Goal: Task Accomplishment & Management: Manage account settings

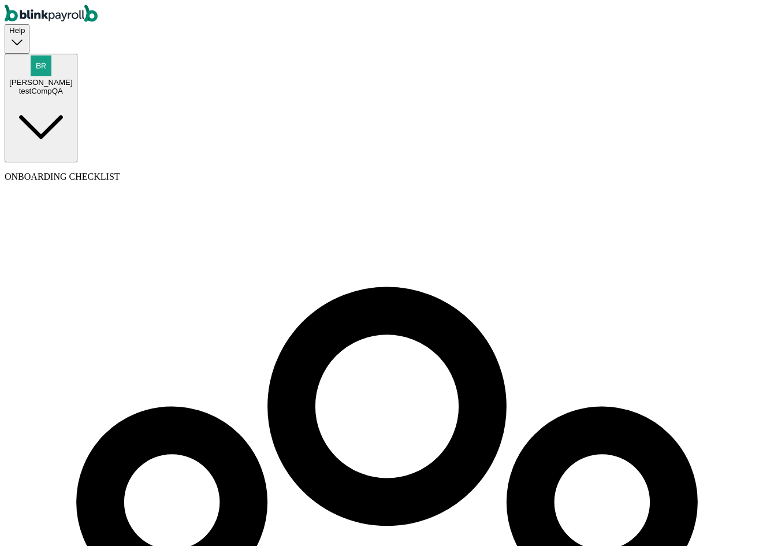
select select "contractor"
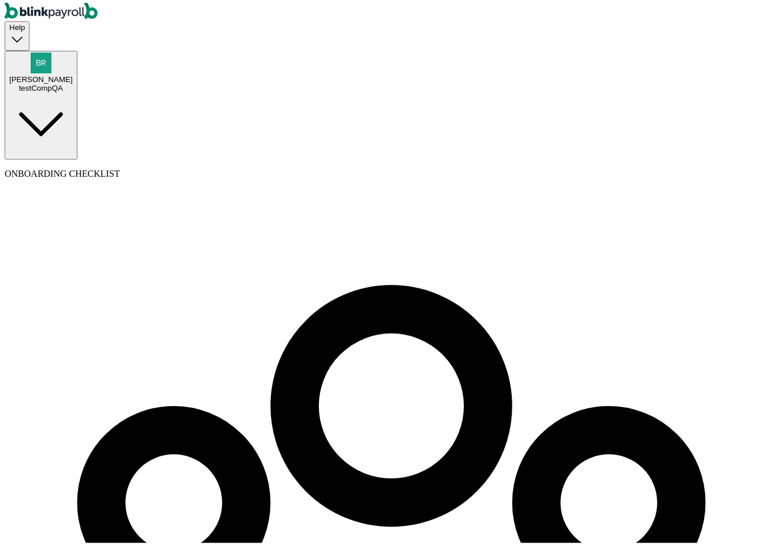
scroll to position [6, 0]
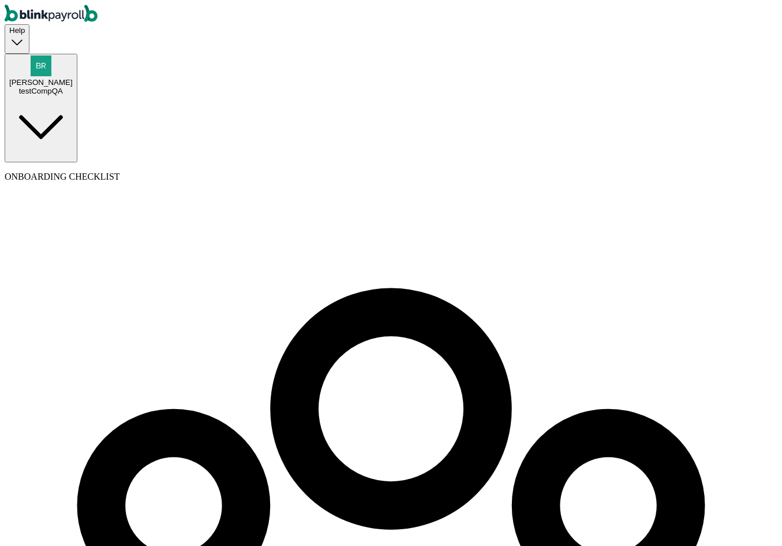
type input "branko+test@blinkpayroll.com"
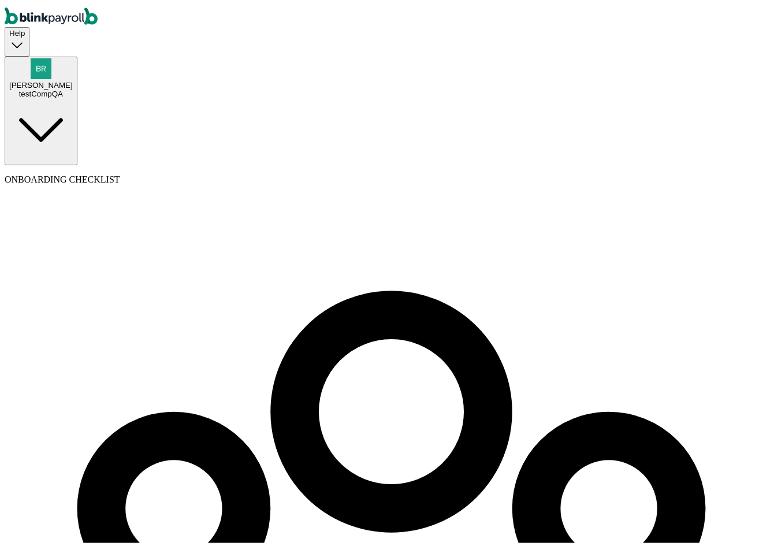
scroll to position [132, 0]
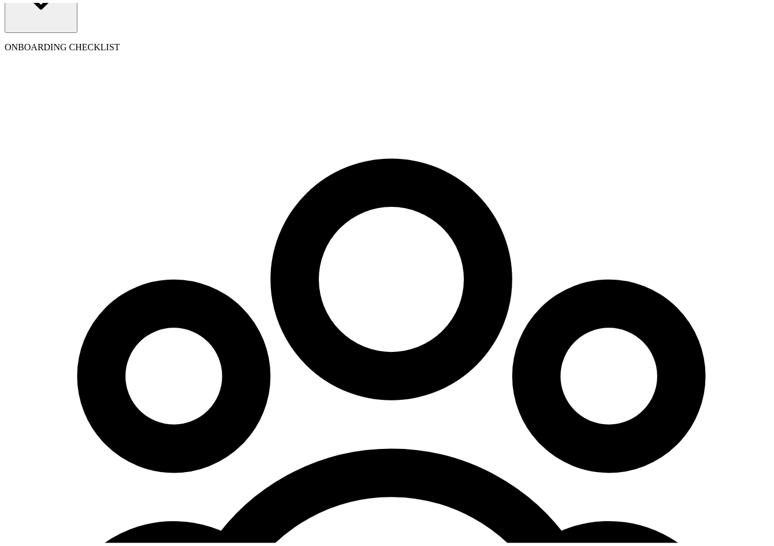
type input "08/01/2025"
select select "32 1/2 18th St S"
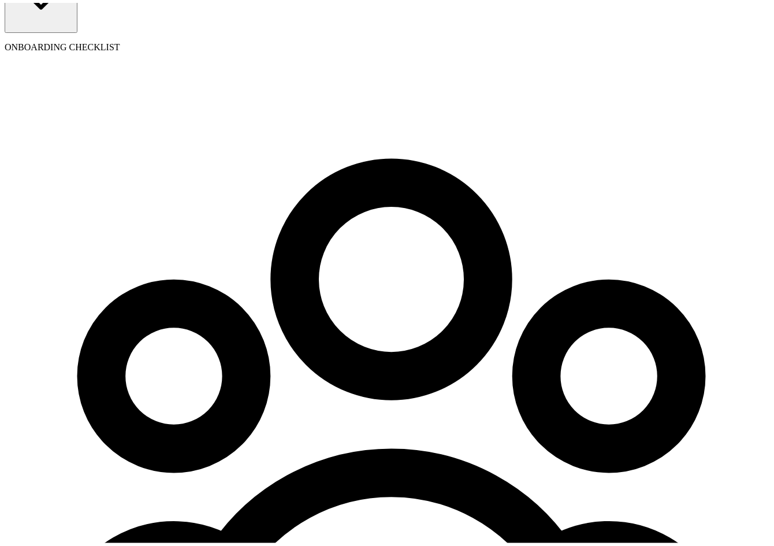
radio input "true"
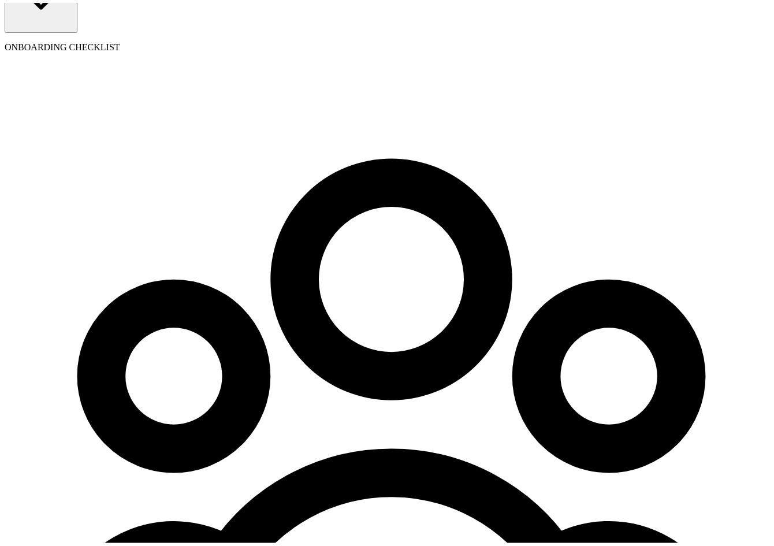
type input "2,000"
select select "3"
type input "17.31"
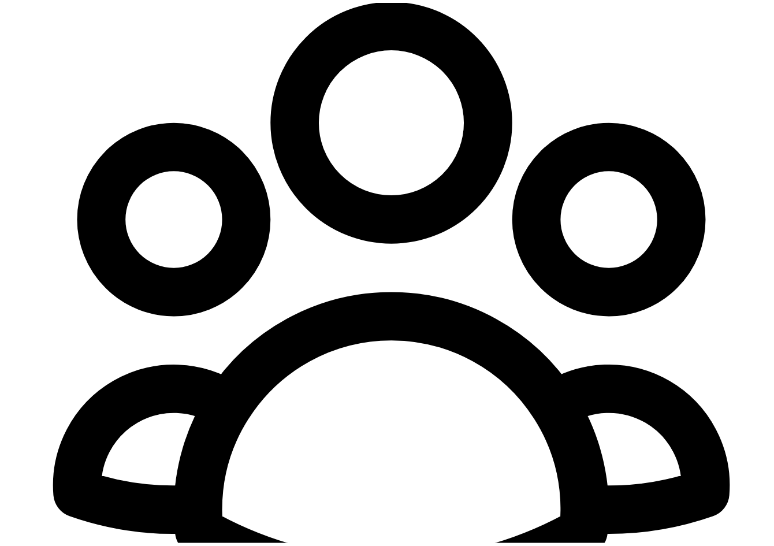
scroll to position [320, 0]
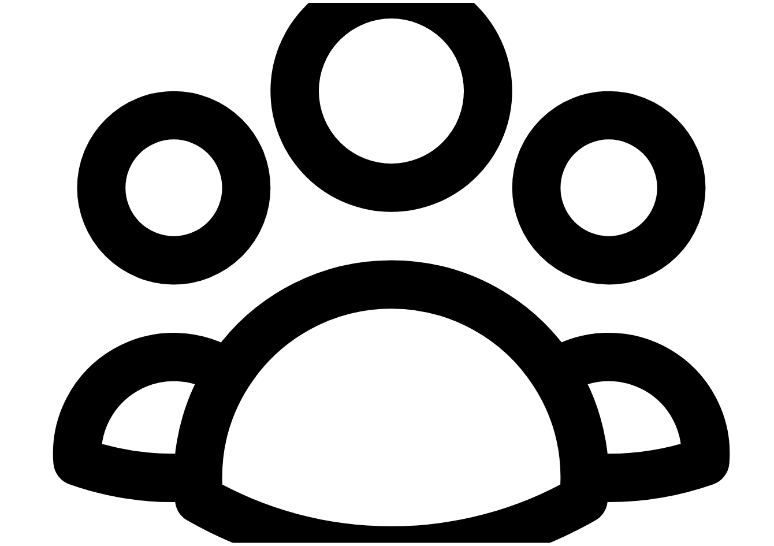
radio input "true"
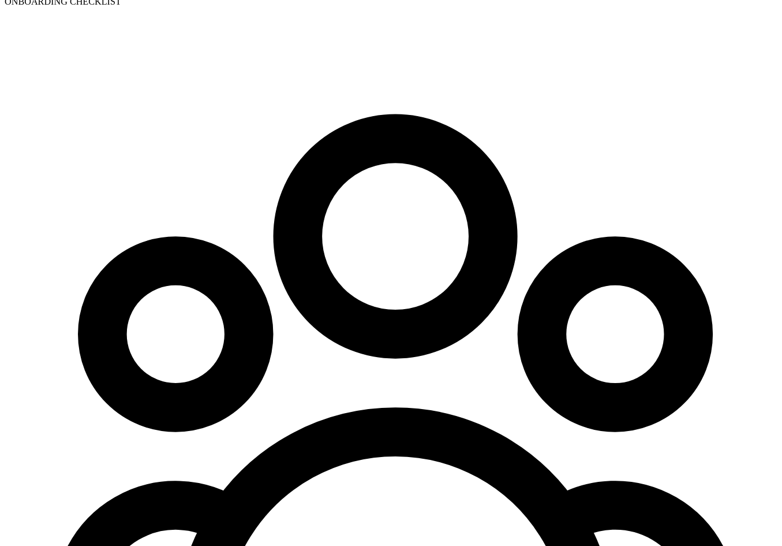
scroll to position [0, 0]
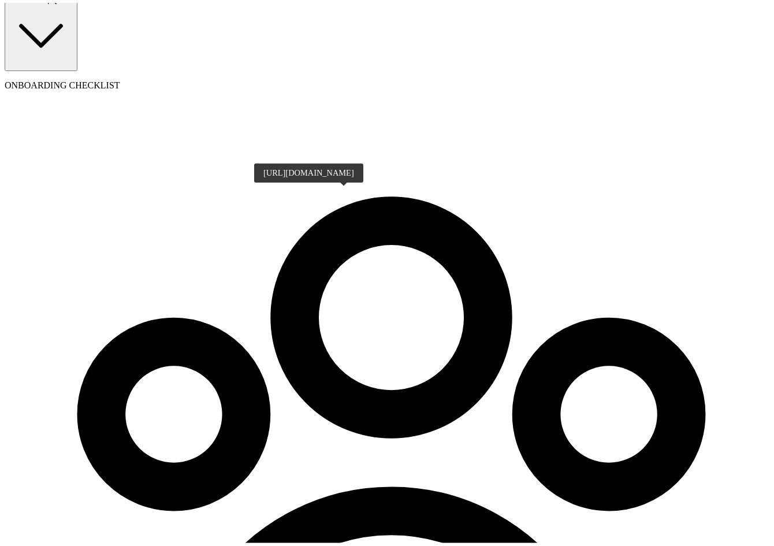
scroll to position [17, 0]
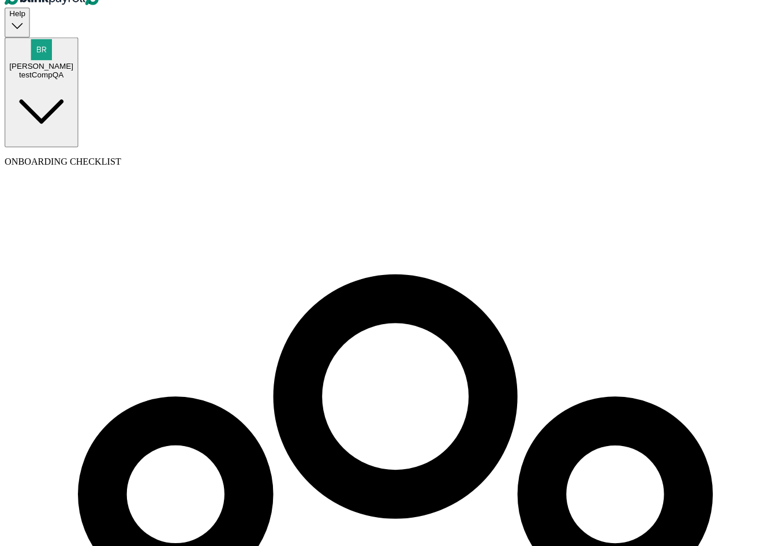
scroll to position [0, 0]
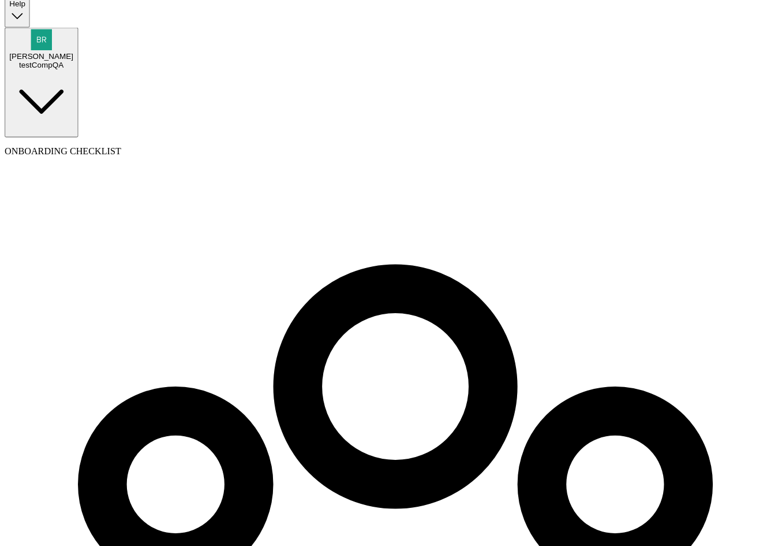
scroll to position [17, 0]
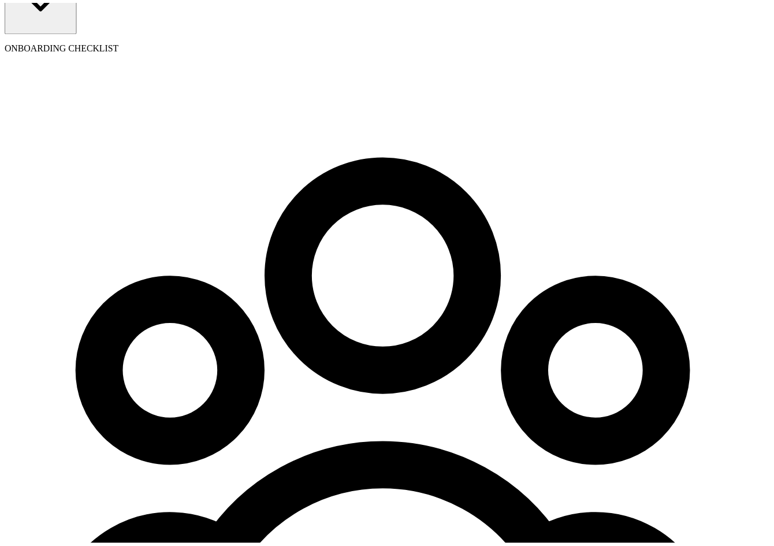
scroll to position [132, 0]
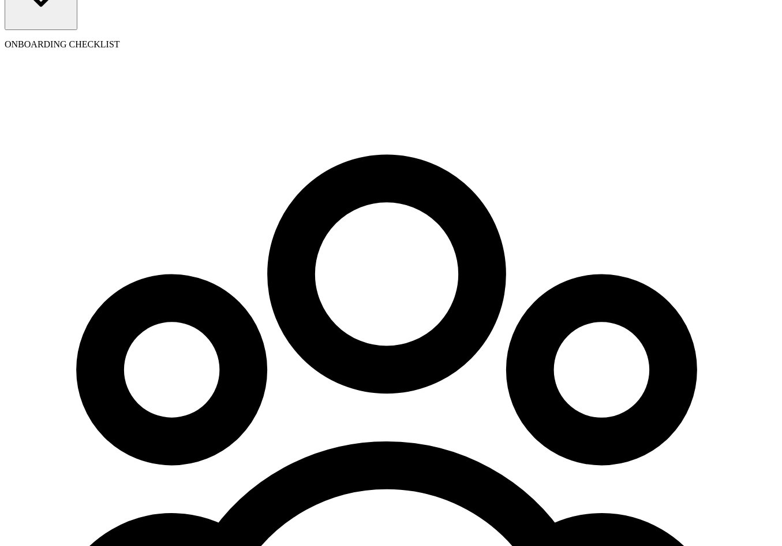
type input "543-54-3543"
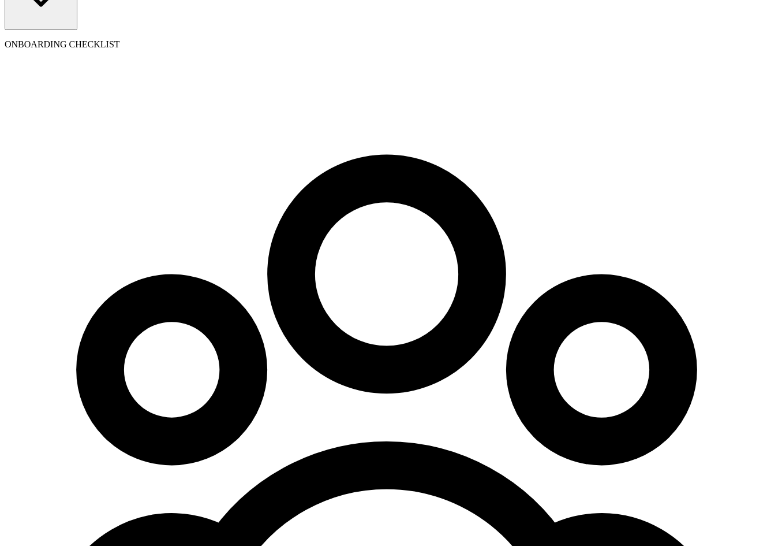
type input "08/03/1989"
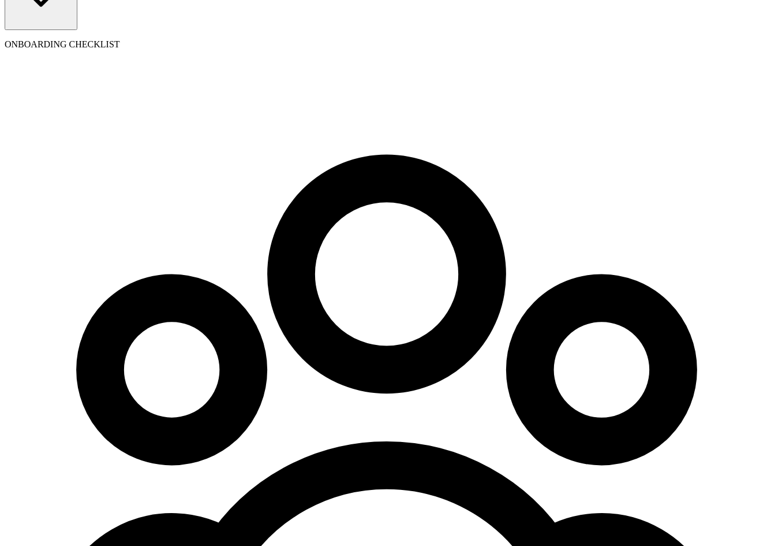
type input "32 1/2 18th St S"
type input "Saint Petersburg"
type input "FL"
type input "33712"
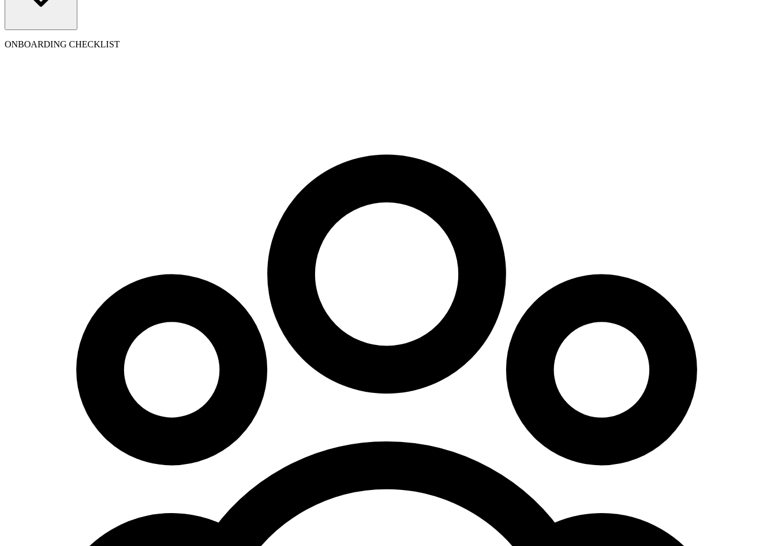
radio input "true"
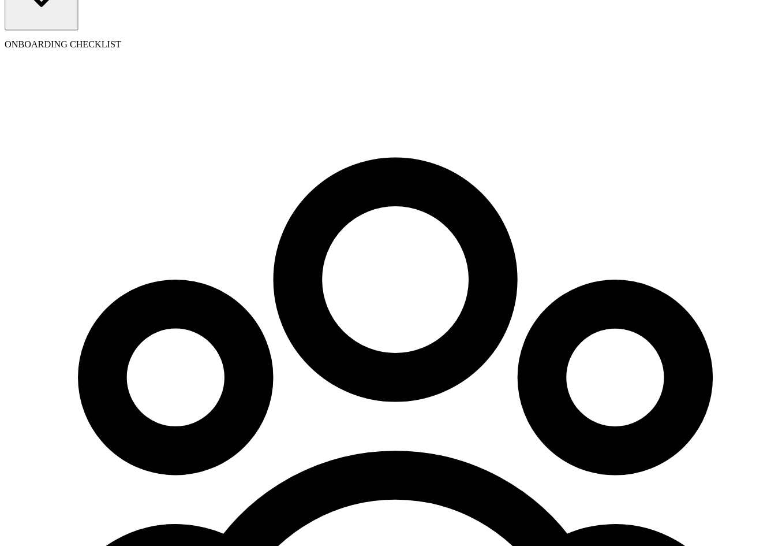
scroll to position [0, 0]
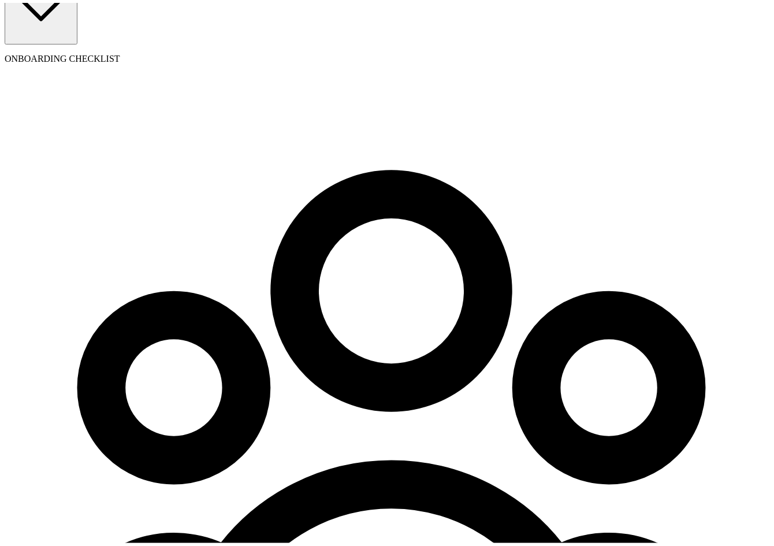
scroll to position [132, 0]
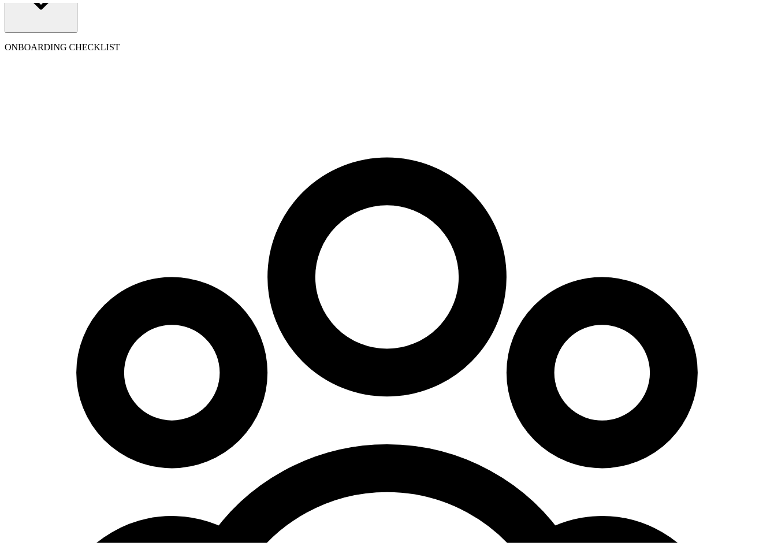
type input "08/03/1989"
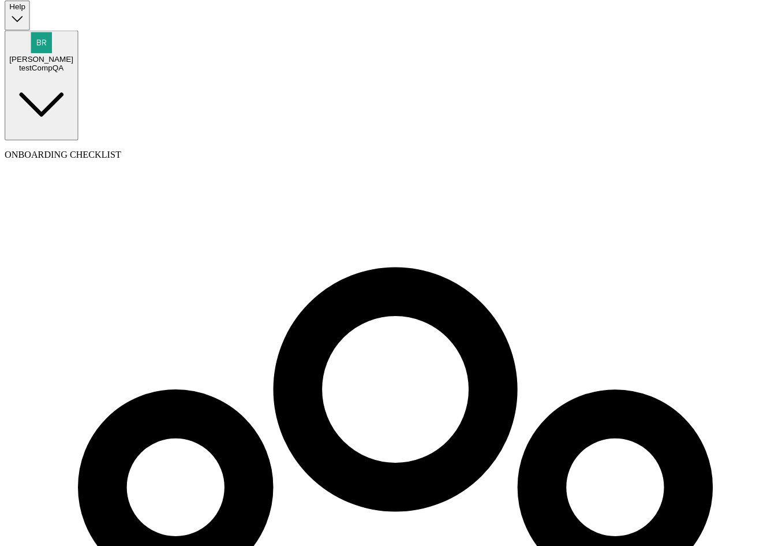
scroll to position [0, 0]
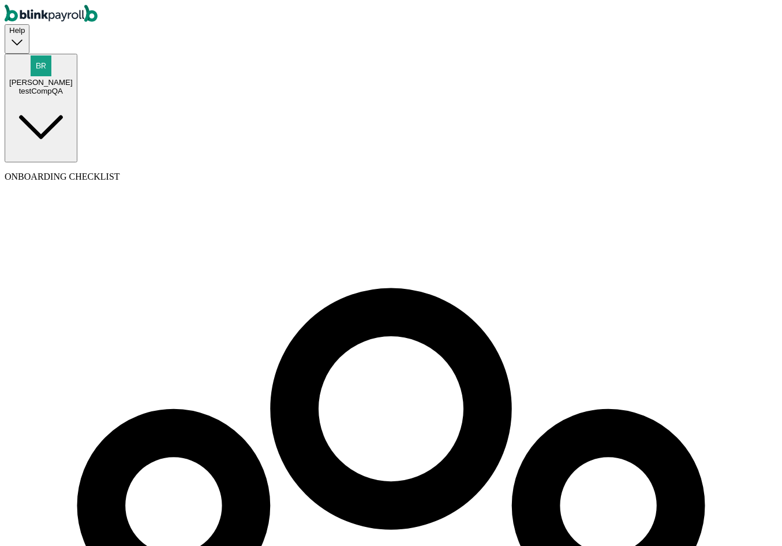
type input "branko+test11zz@blinkpayroll.com"
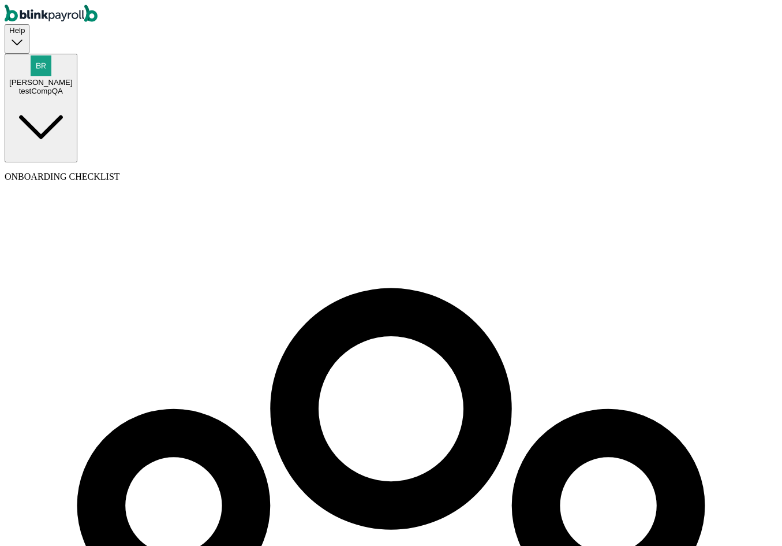
type input "09/27/2025"
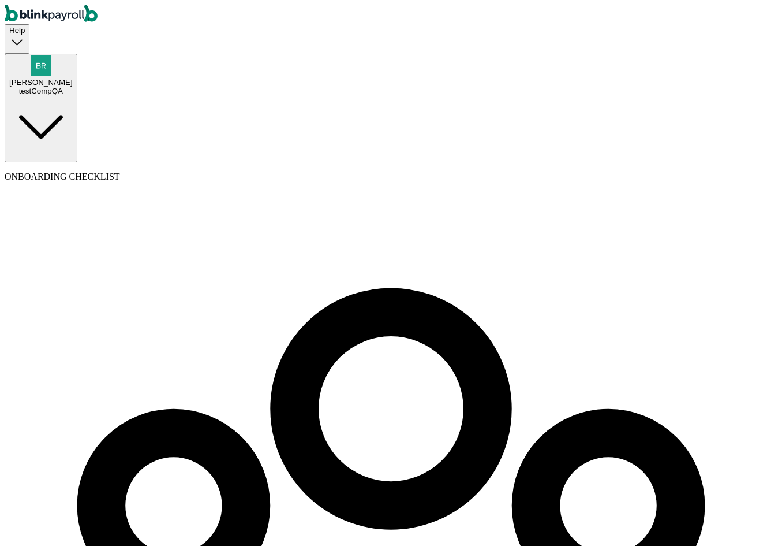
type input "09/12/2025"
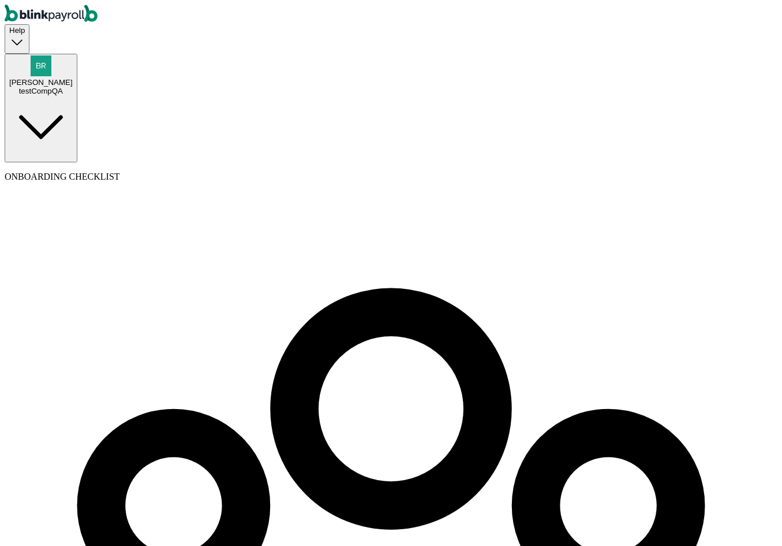
type input "08/12/2025"
select select "32 1/2 18th St S"
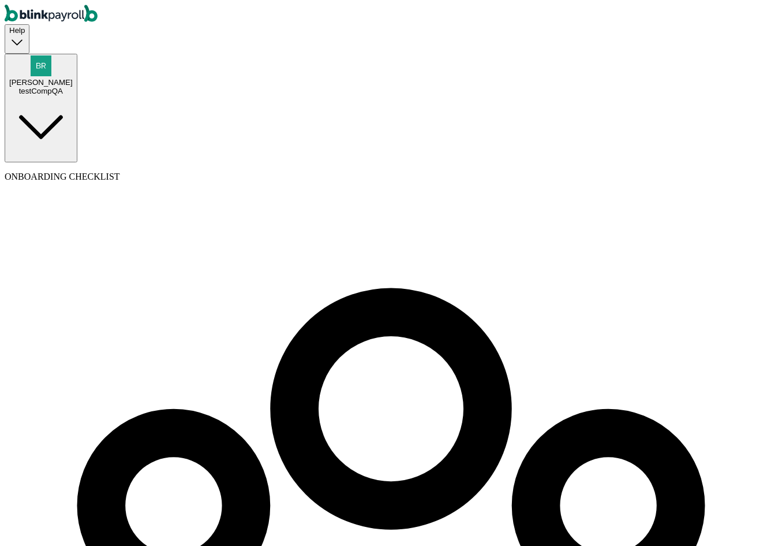
select select "3"
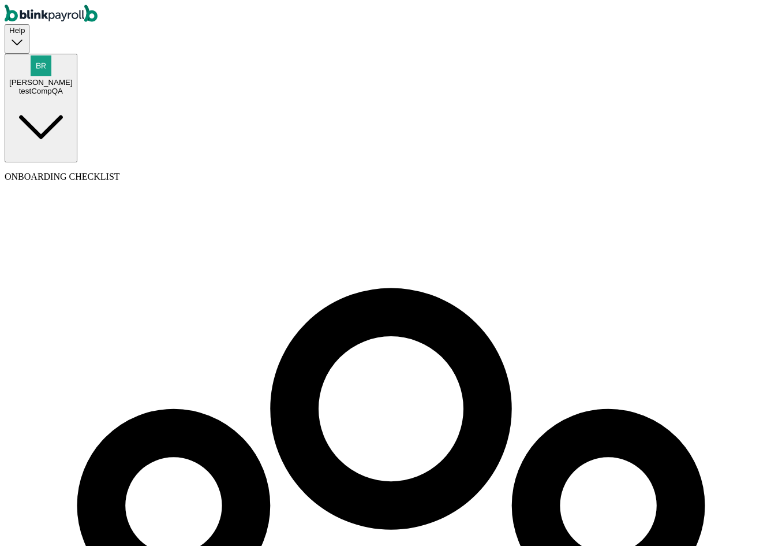
select select "contractor"
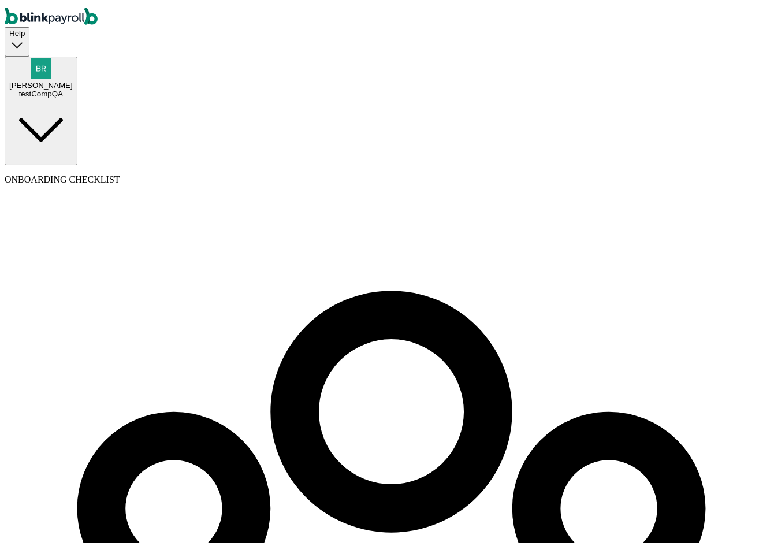
type input "test"
type input "contractor"
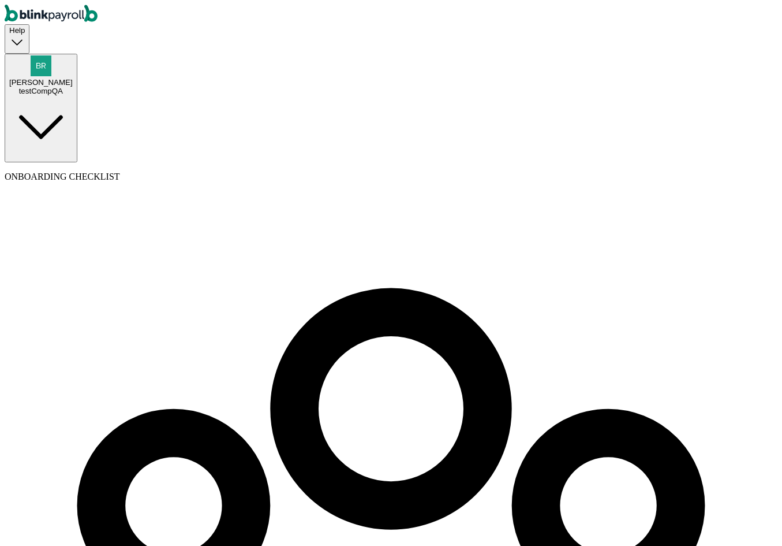
type input "test"
type input "contractor"
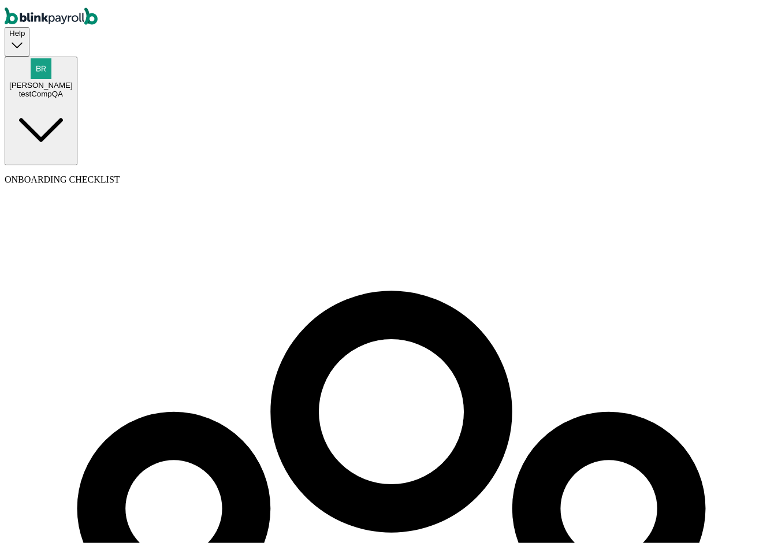
scroll to position [111, 0]
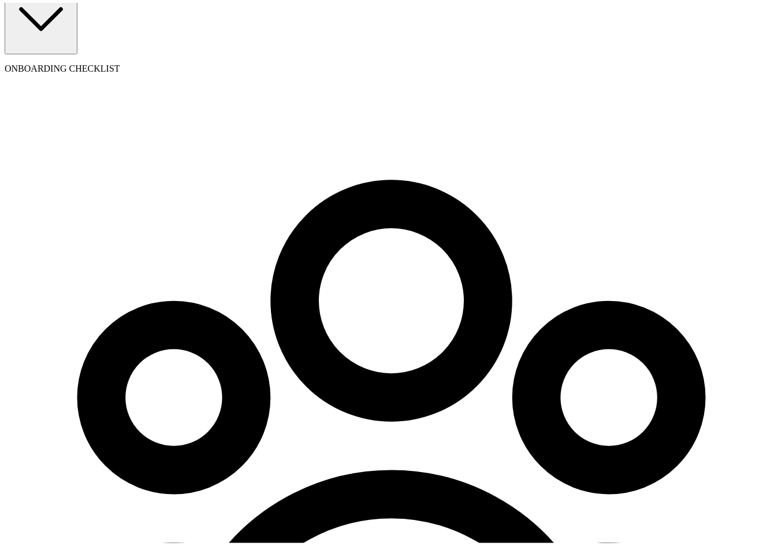
type input "08/09/1989"
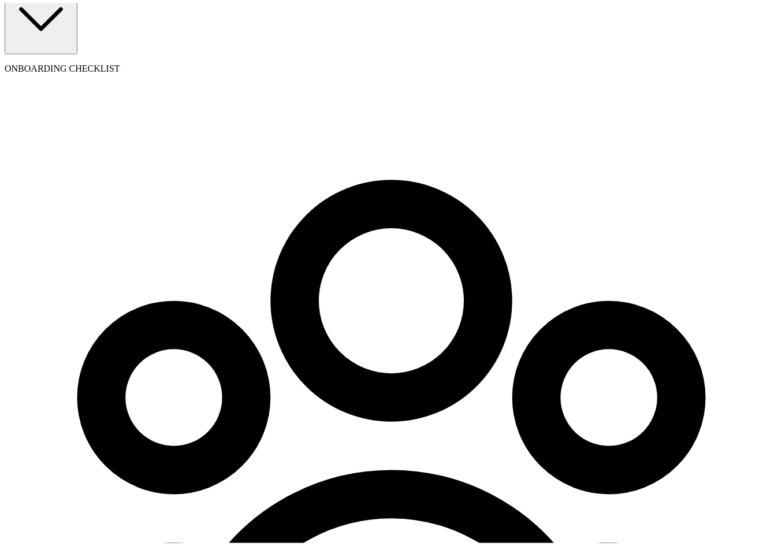
type input "branko+testNewEeee21z22@blinkpayroll.com"
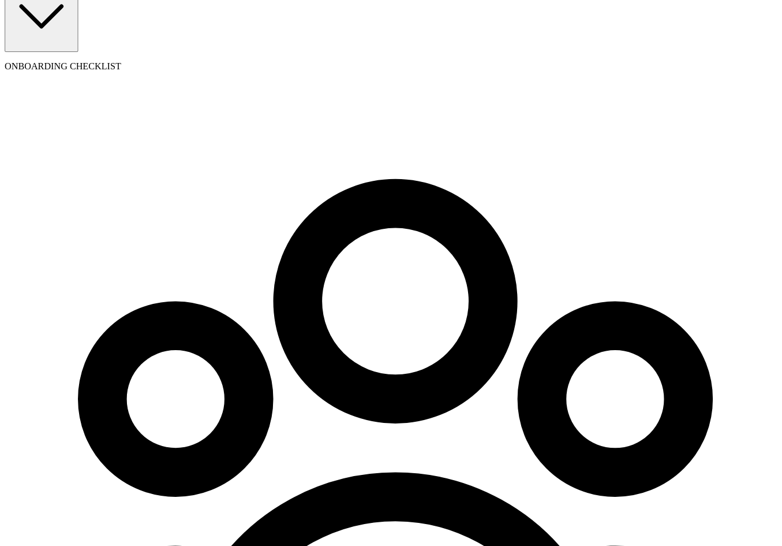
scroll to position [0, 0]
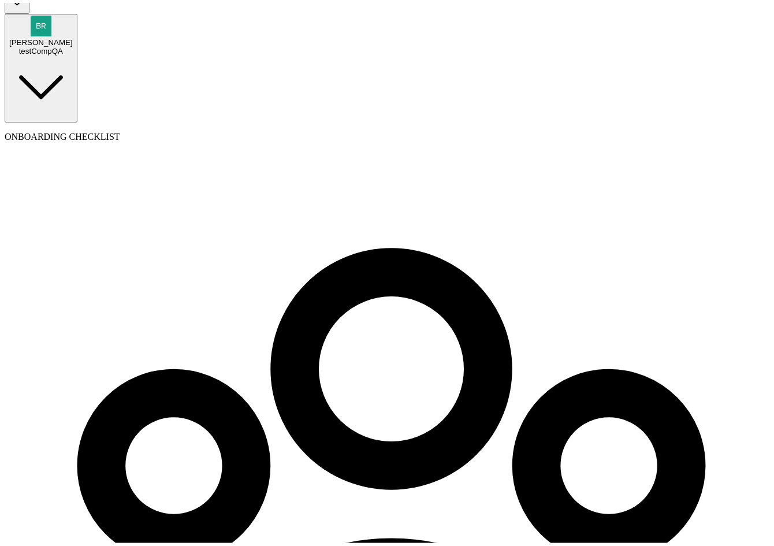
scroll to position [111, 0]
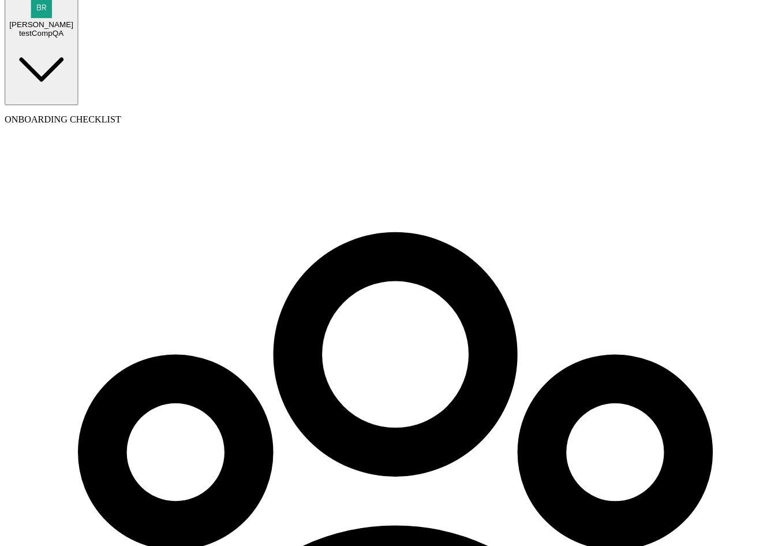
scroll to position [0, 0]
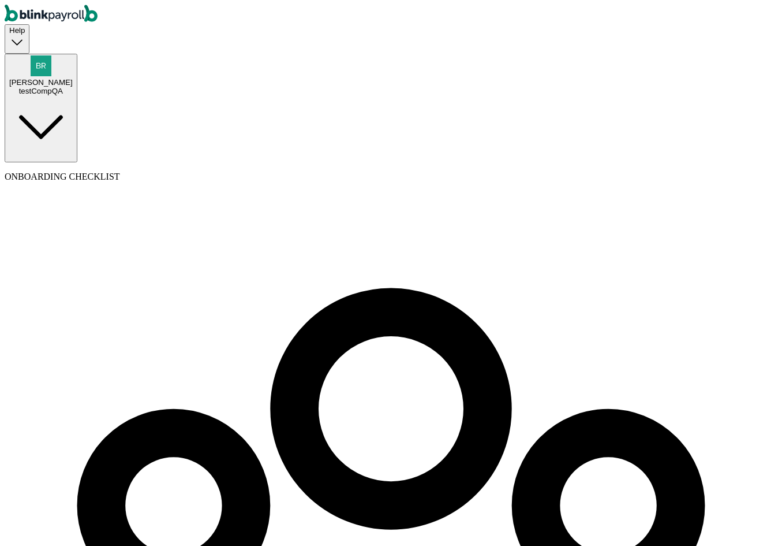
type input "32 1/2 18th St S"
type input "Saint Petersburg"
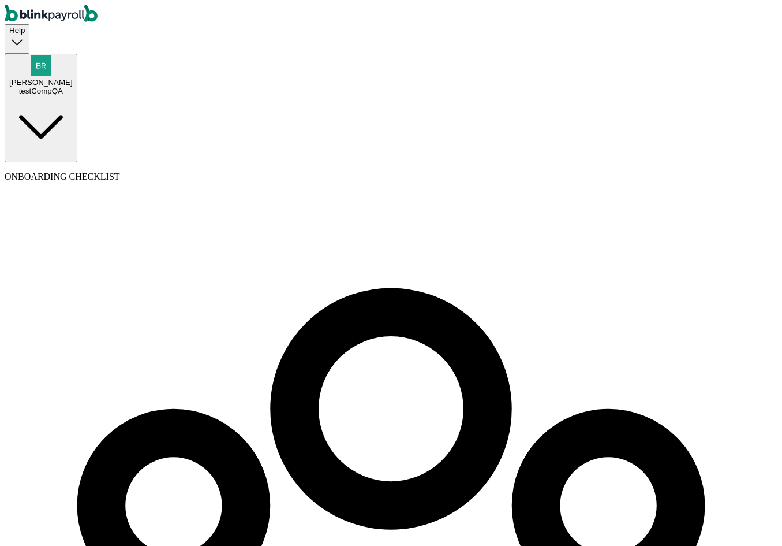
type input "FL"
type input "33712"
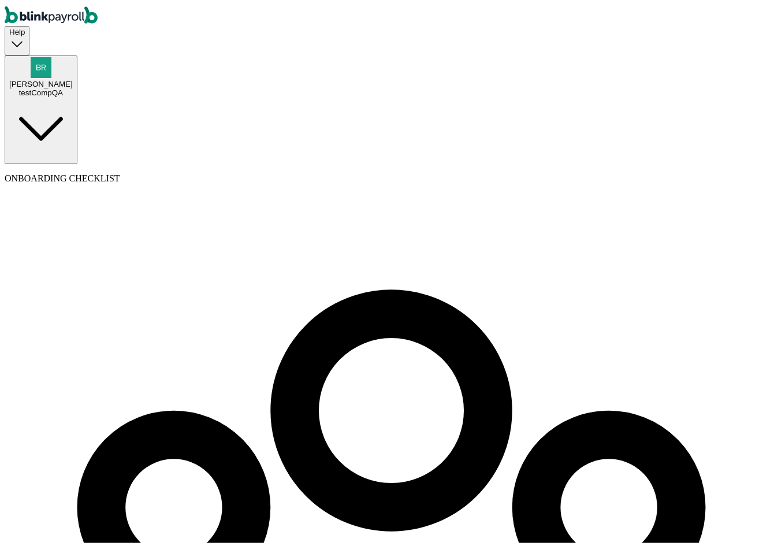
scroll to position [95, 0]
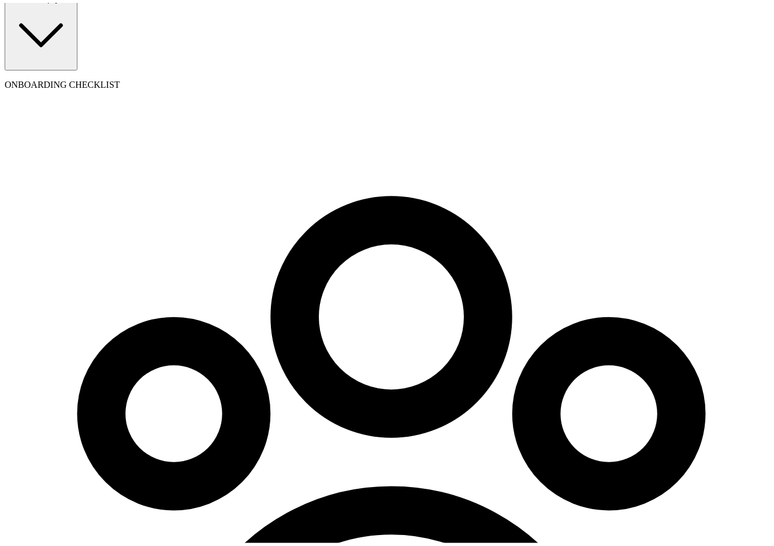
select select "32 1/2 18th St S"
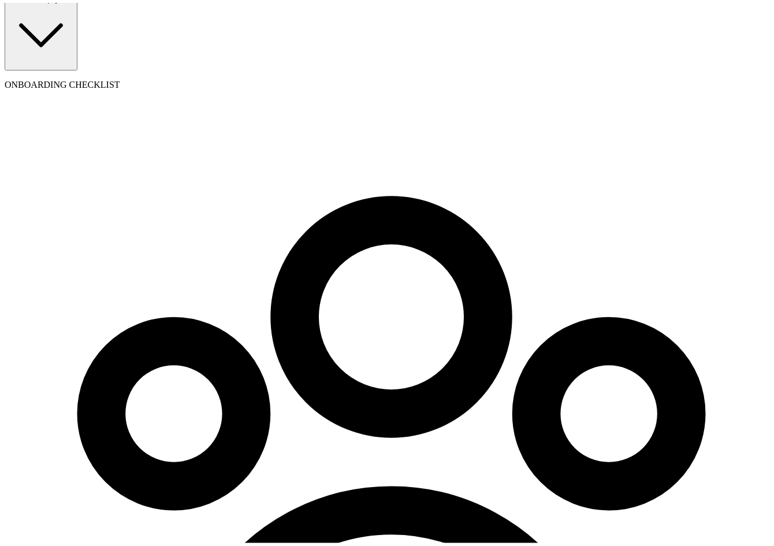
type input "08/01/2025"
type input "20"
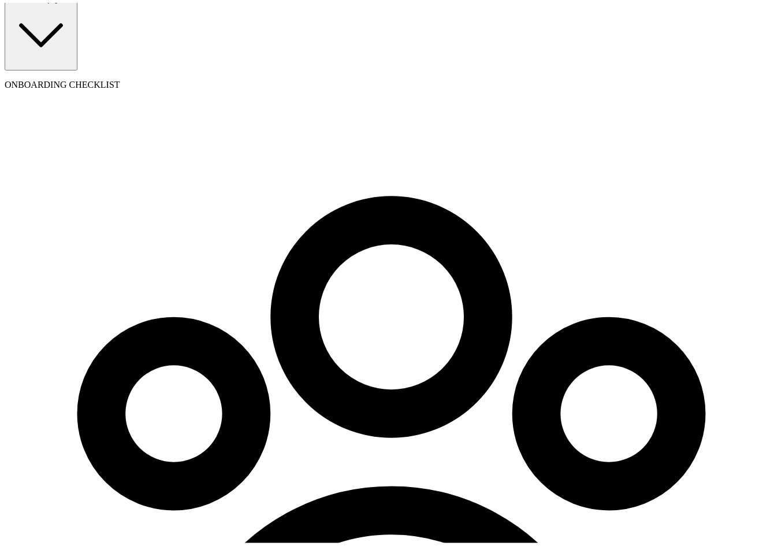
radio input "true"
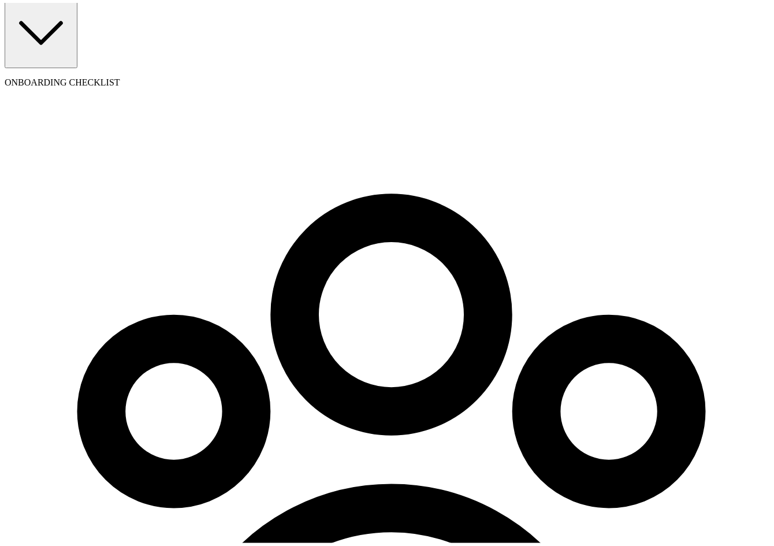
type input "branko+testNewEeee21z22@blinkpayroll.com"
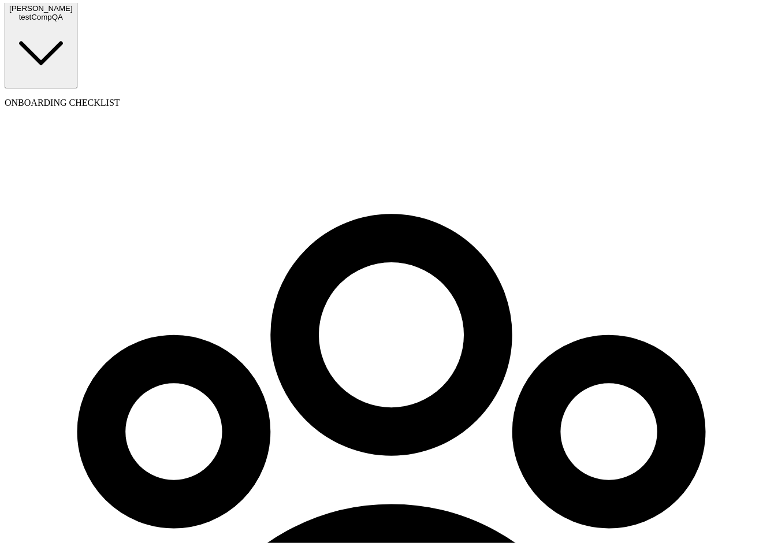
scroll to position [57, 0]
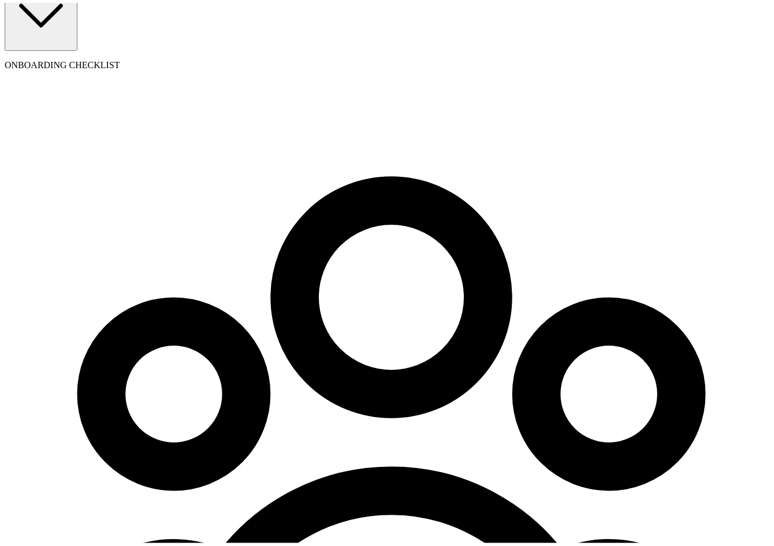
scroll to position [97, 0]
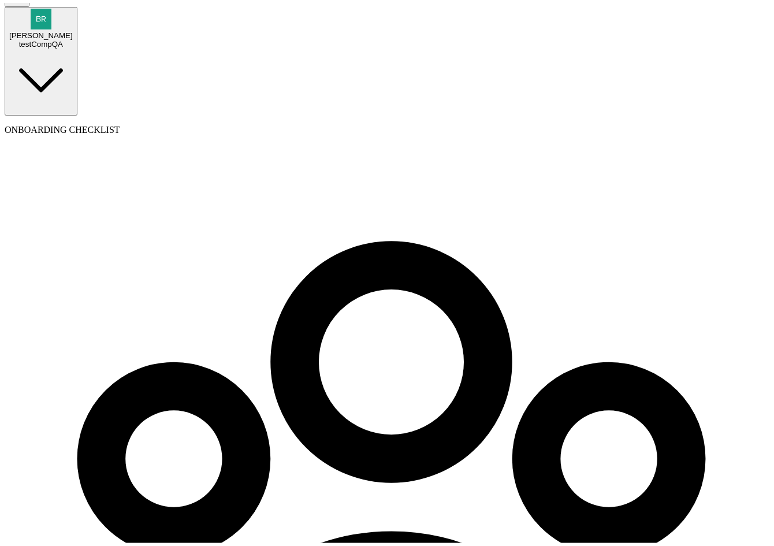
scroll to position [0, 0]
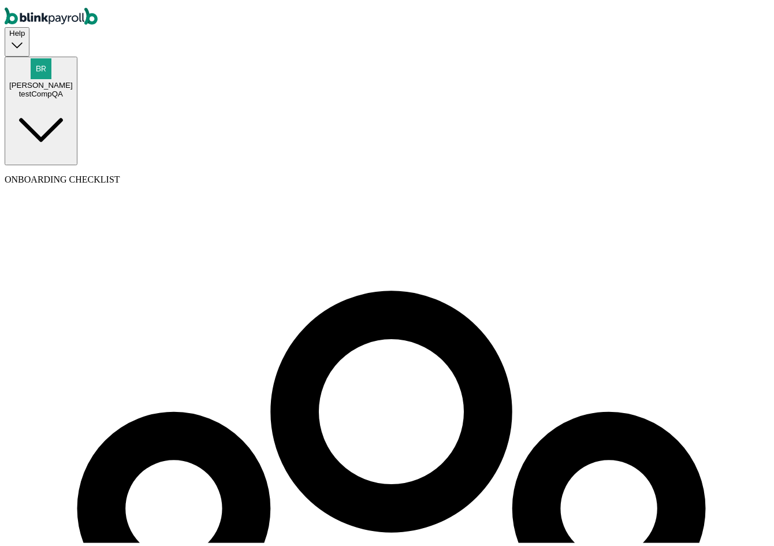
select select "32 1/2 18th St S"
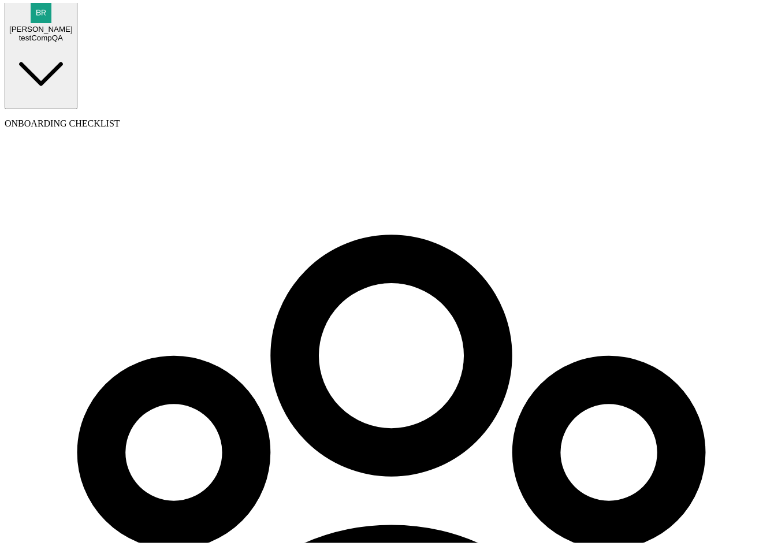
scroll to position [97, 0]
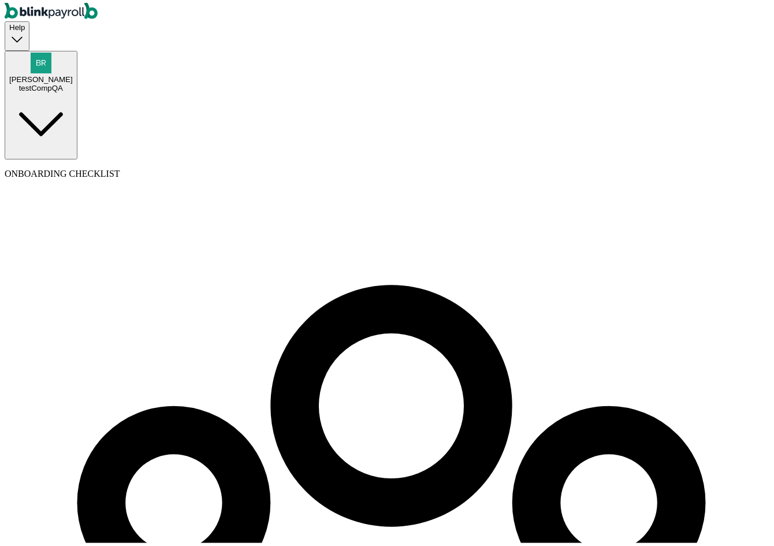
select select "employee"
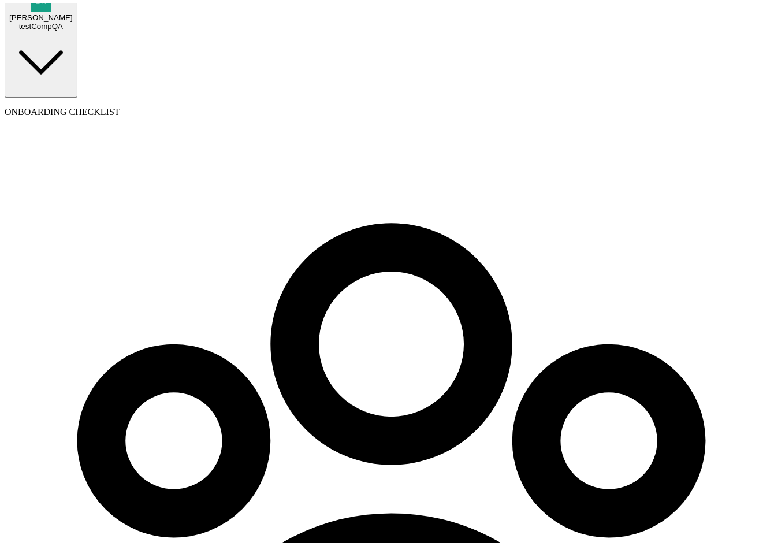
scroll to position [97, 0]
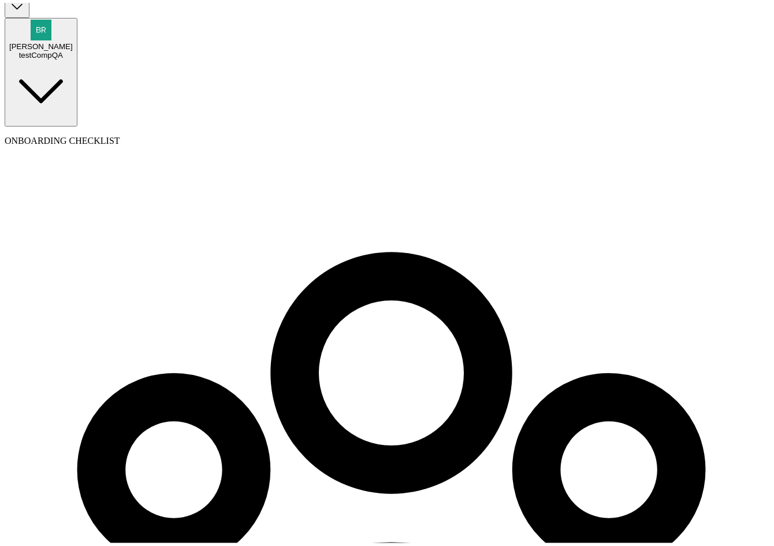
select select "businessVendor"
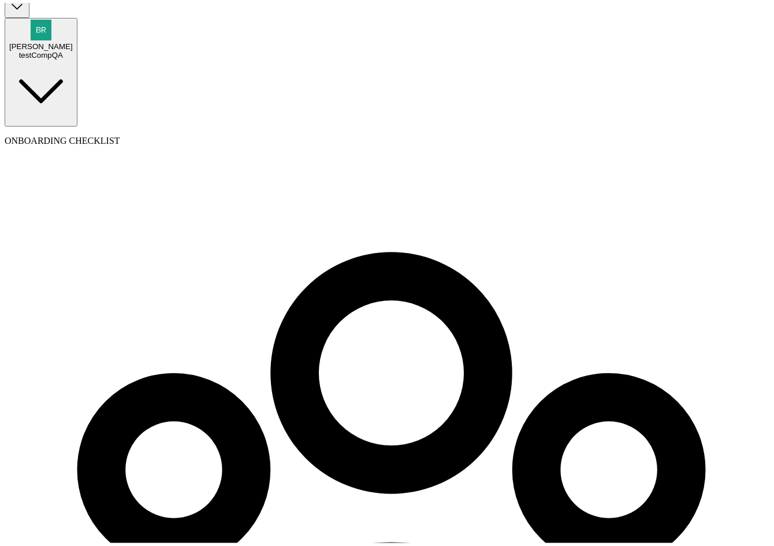
type input "testingCompaContra"
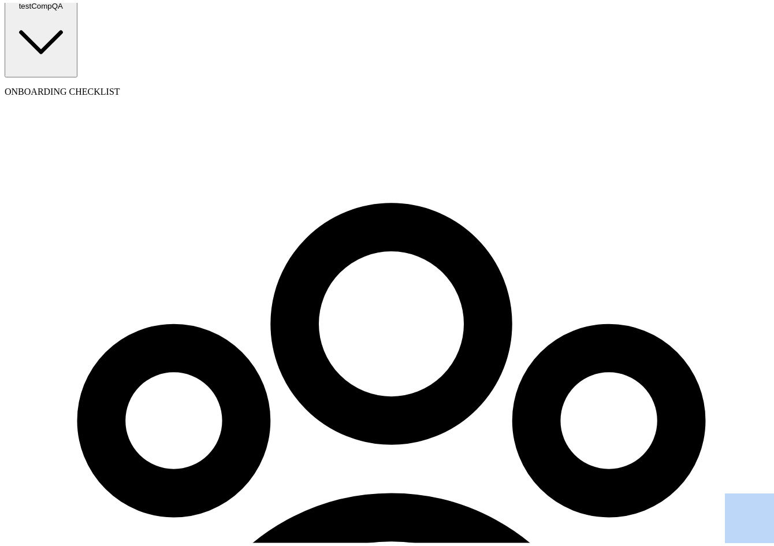
scroll to position [115, 0]
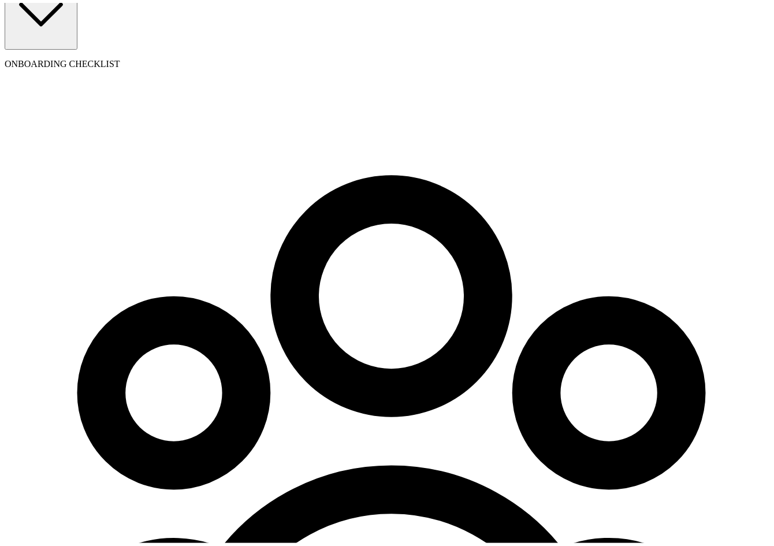
type input "test"
type input "testeer"
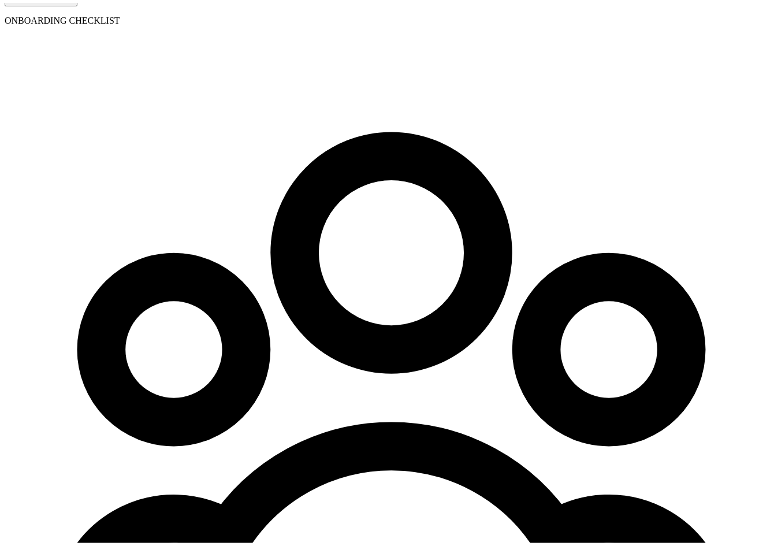
scroll to position [166, 0]
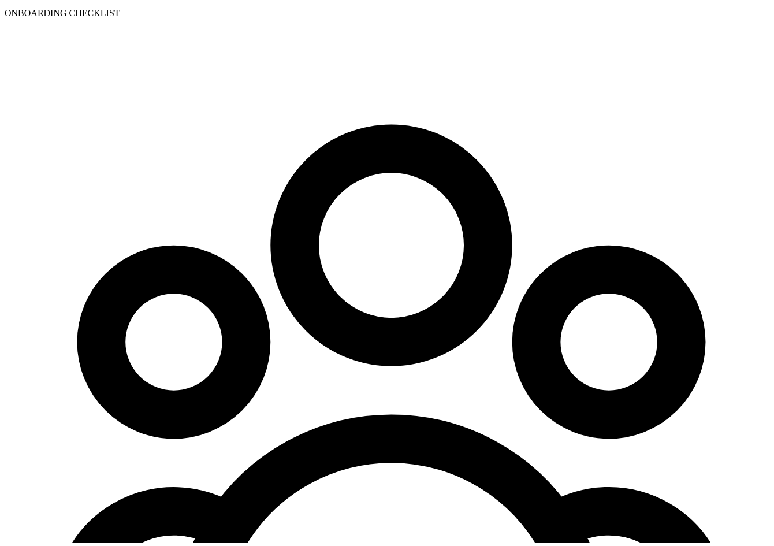
type input "branko+test11111compcontr@blinkpayroll.com"
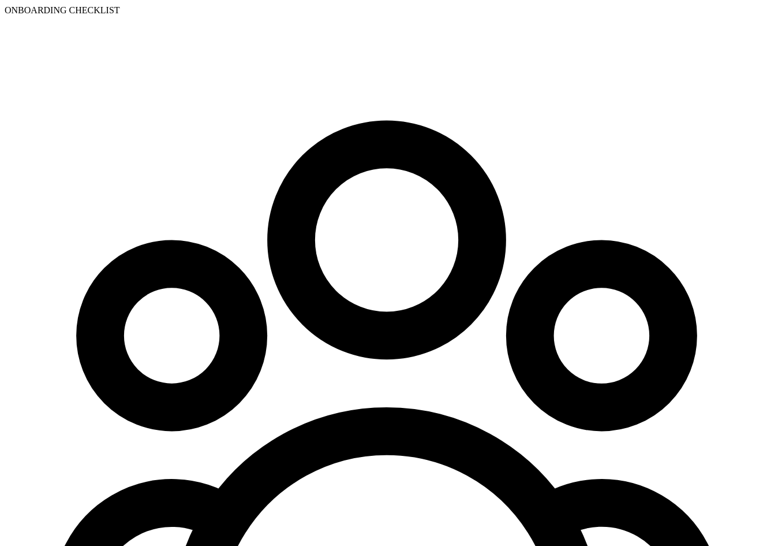
type input "08/01/2025"
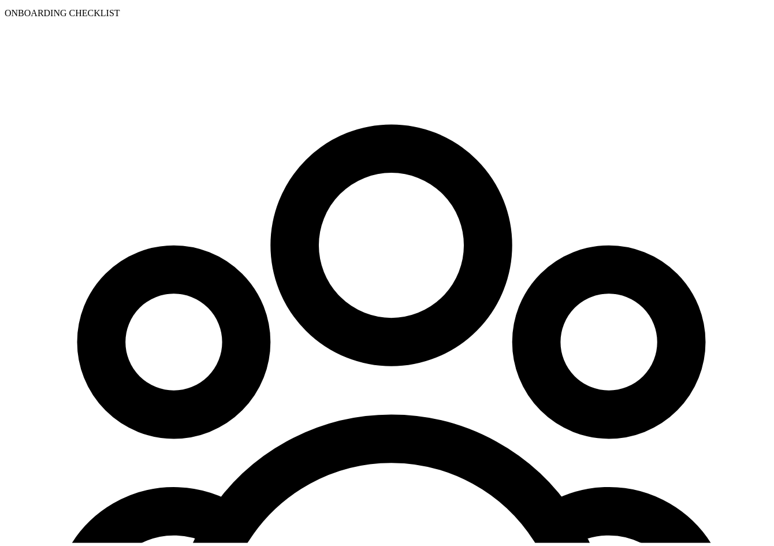
type input "08/09/1979"
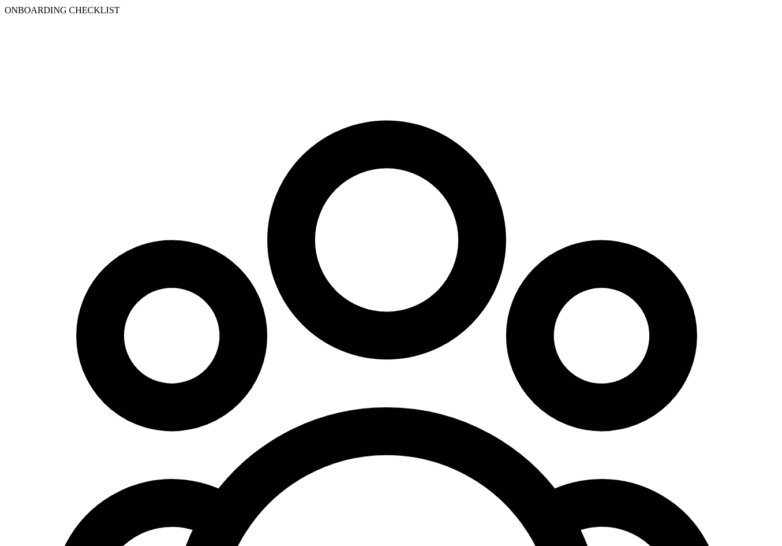
type input "08/01/2025"
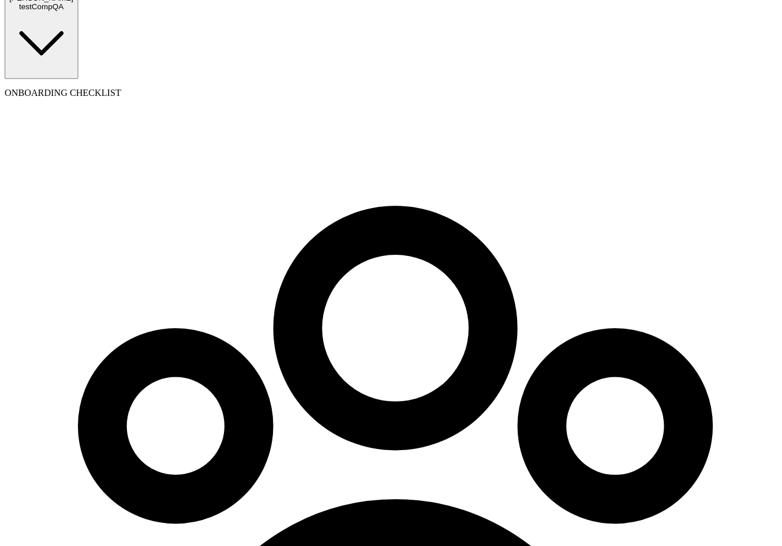
scroll to position [0, 0]
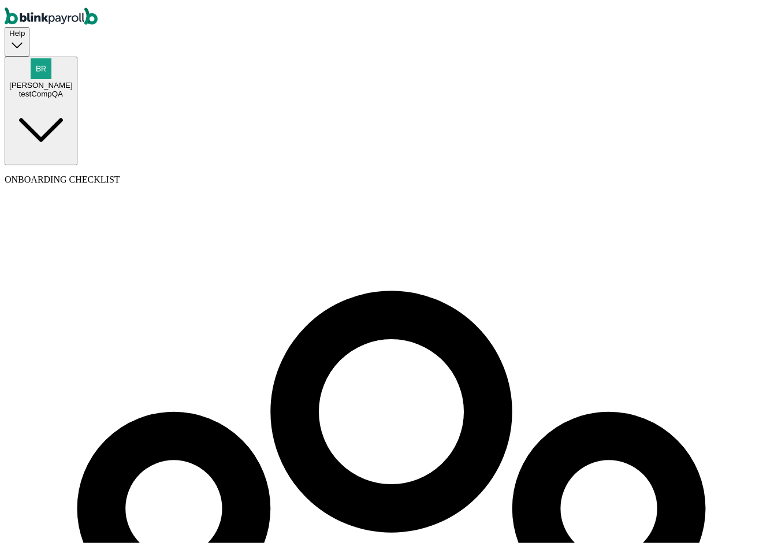
select select "businessVendor"
type input "QAcompCOntra"
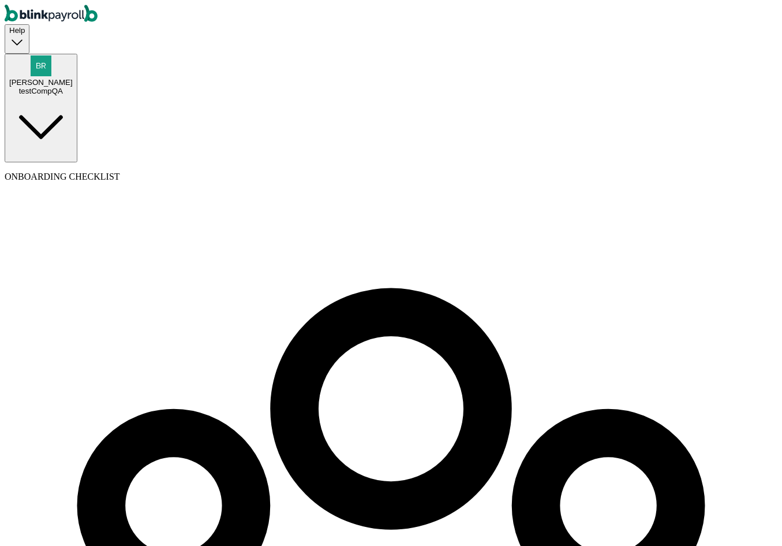
radio input "false"
radio input "true"
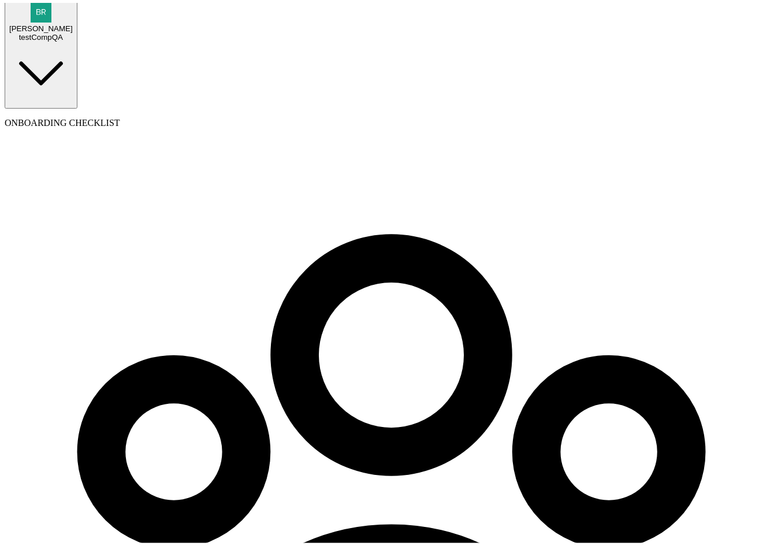
scroll to position [111, 0]
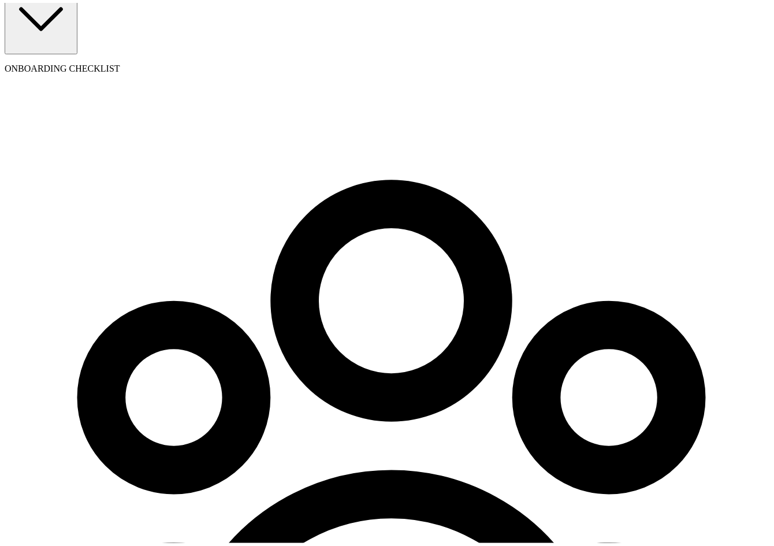
drag, startPoint x: 517, startPoint y: 387, endPoint x: 360, endPoint y: 258, distance: 203.4
type input "test"
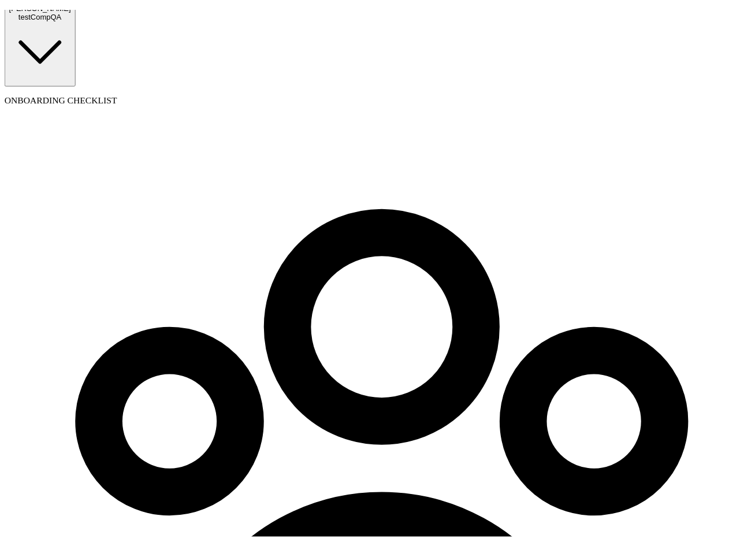
scroll to position [166, 0]
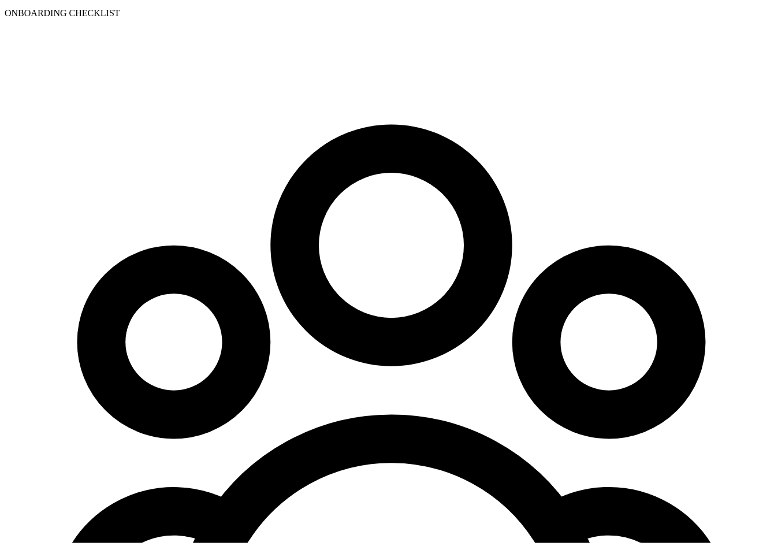
type input "test"
type input "branko+test111zxce543@blinkpayroll.com"
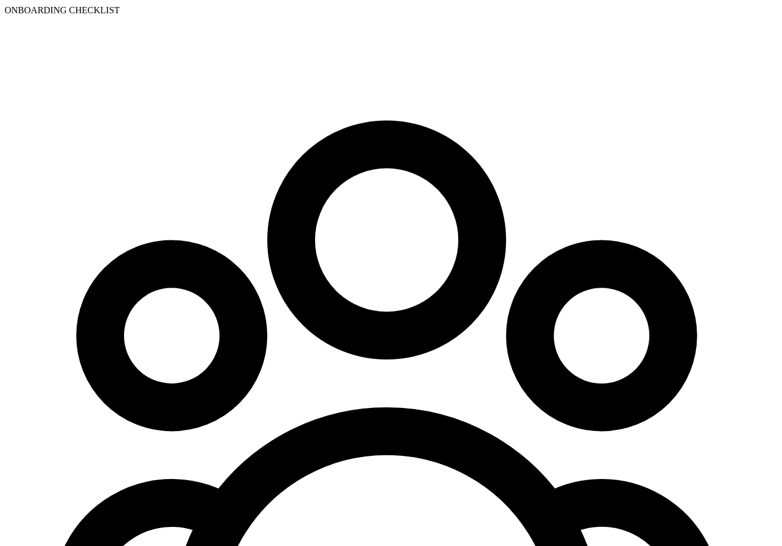
type input "08/01/2025"
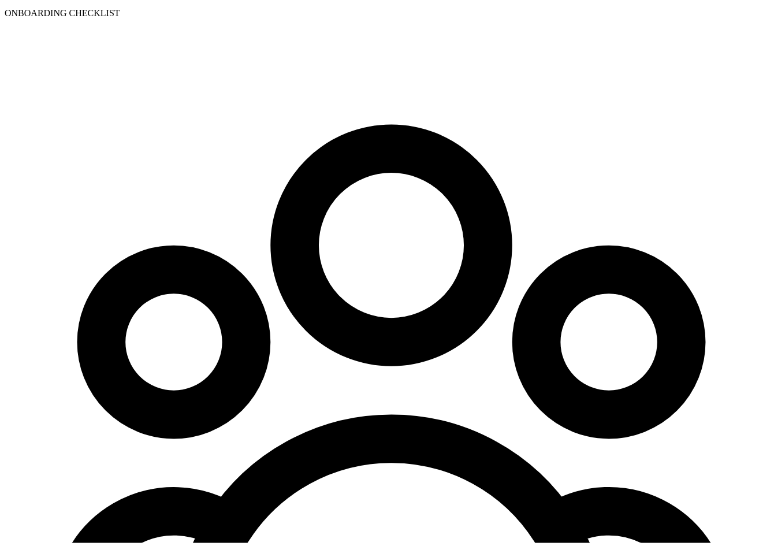
drag, startPoint x: 660, startPoint y: 42, endPoint x: 606, endPoint y: 29, distance: 55.3
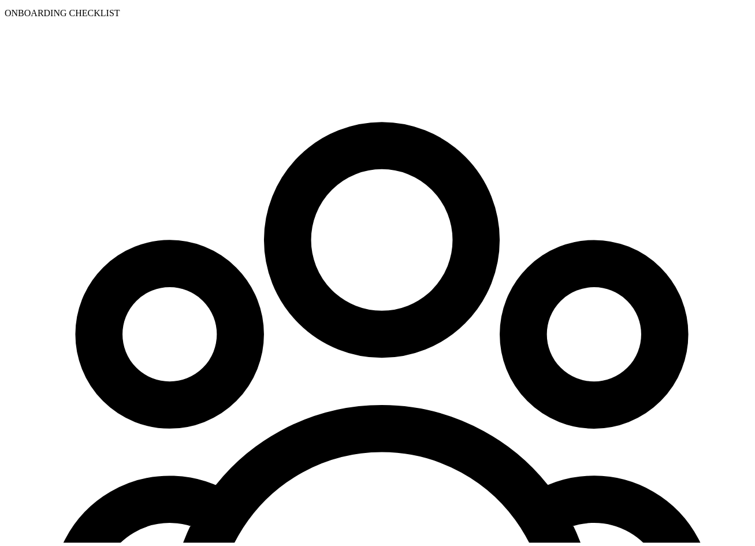
drag, startPoint x: 230, startPoint y: 401, endPoint x: 244, endPoint y: 401, distance: 13.9
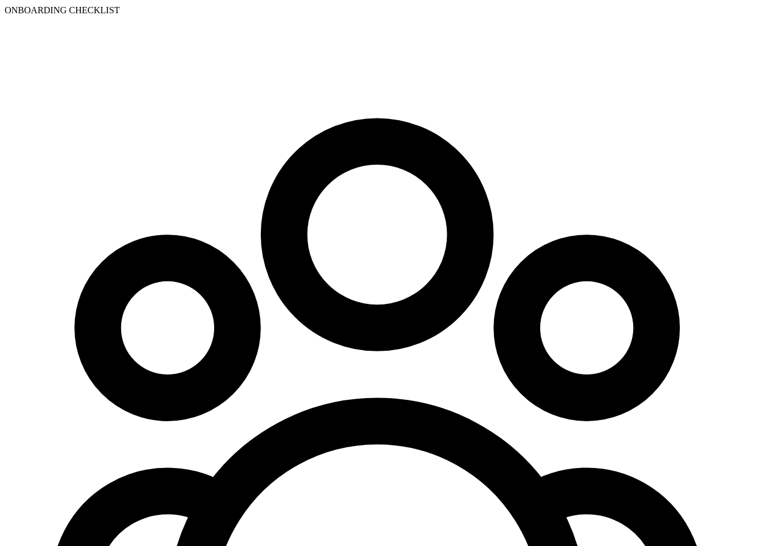
type input "08/01/2025"
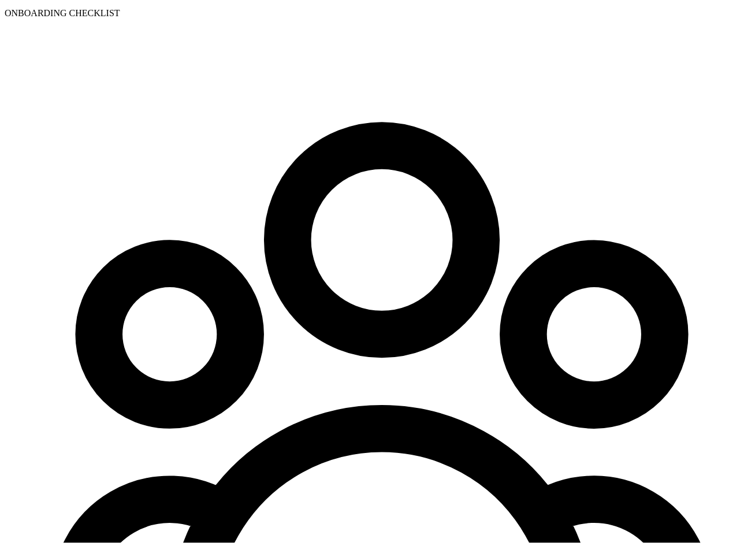
drag, startPoint x: 250, startPoint y: 397, endPoint x: 256, endPoint y: 397, distance: 6.4
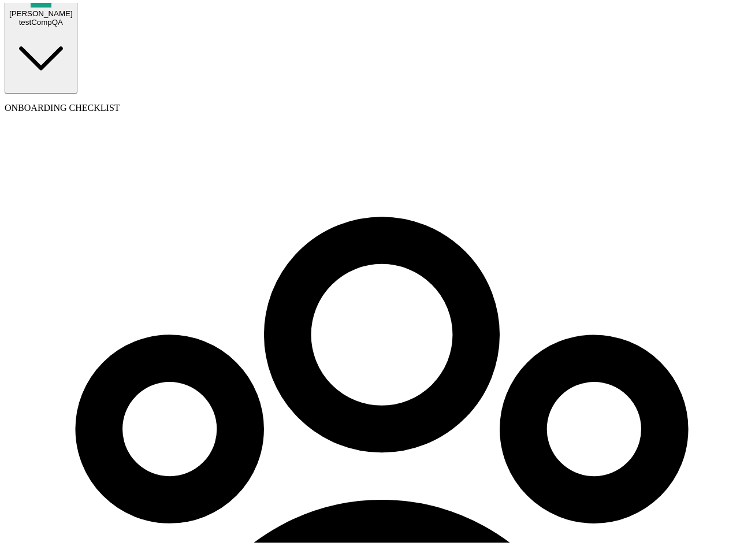
select select "businessVendor"
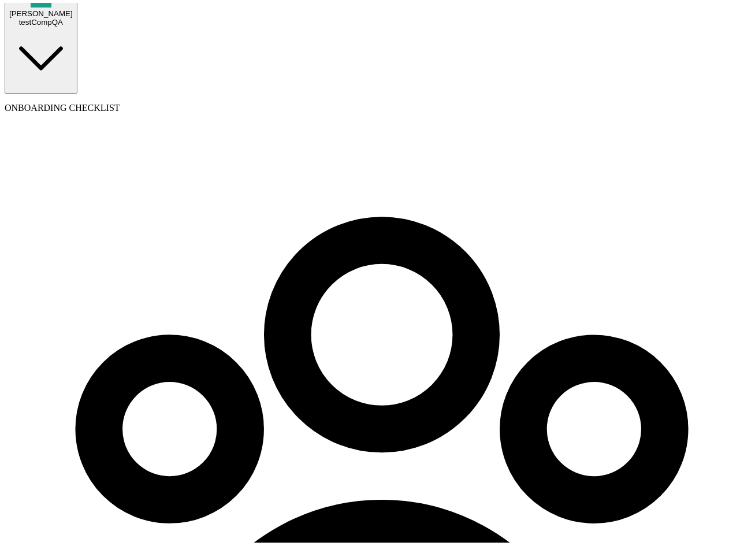
scroll to position [0, 10]
type input "BhautikContractor"
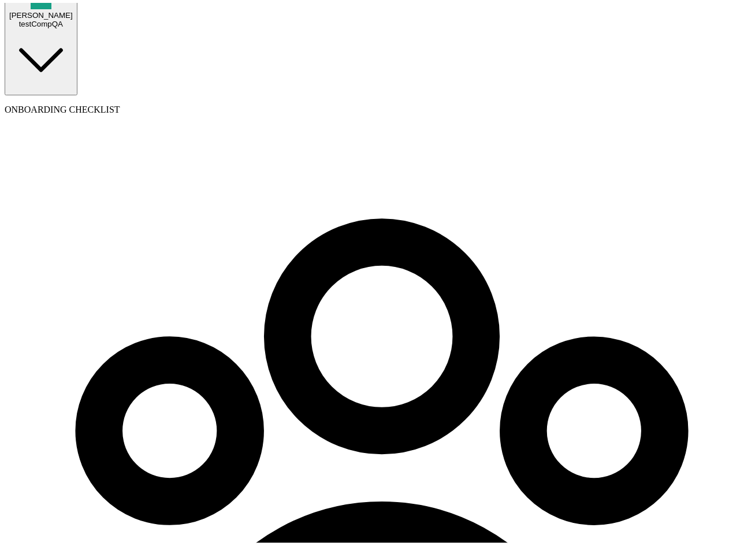
scroll to position [111, 0]
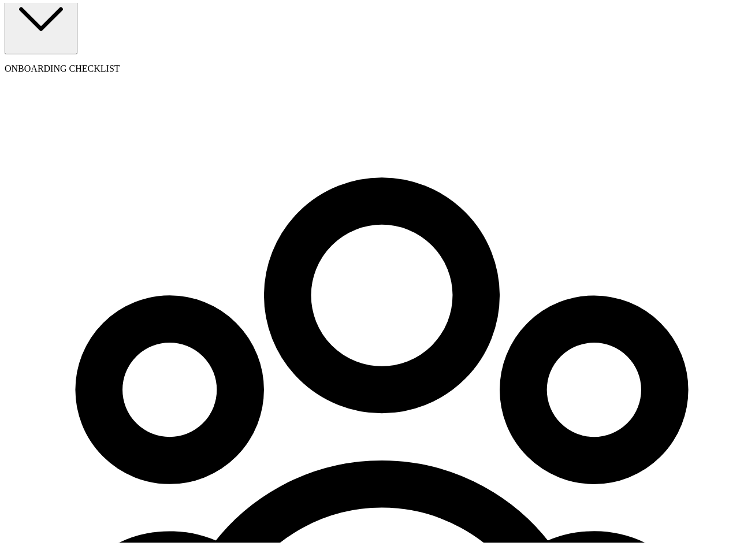
type input "Mr"
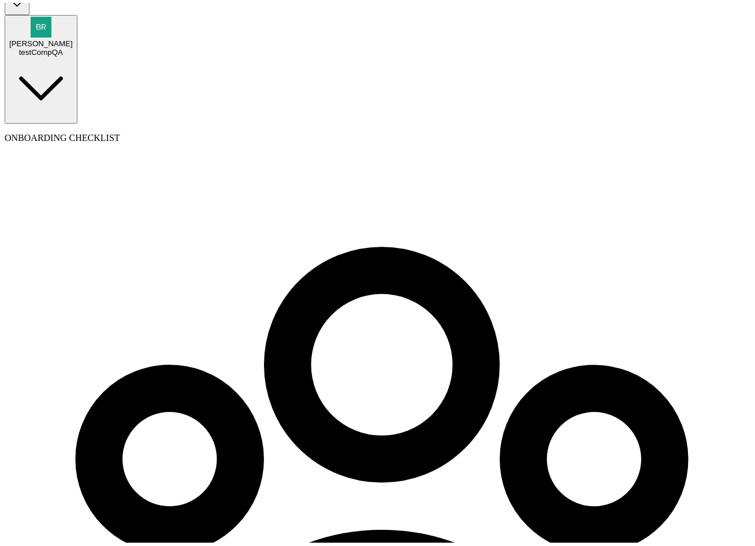
scroll to position [166, 0]
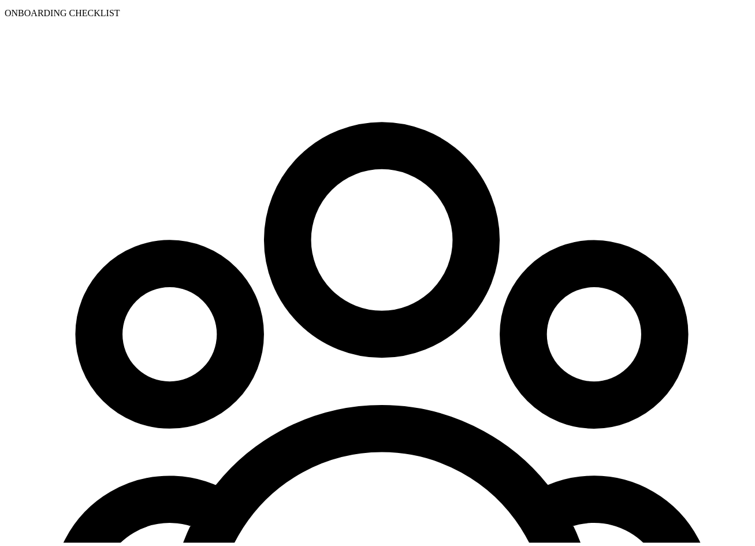
type input "Bhautik"
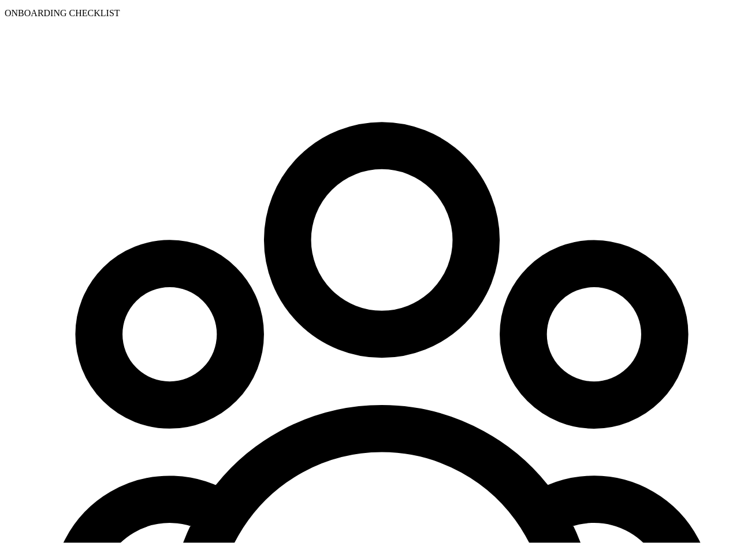
type input "08/01/2001"
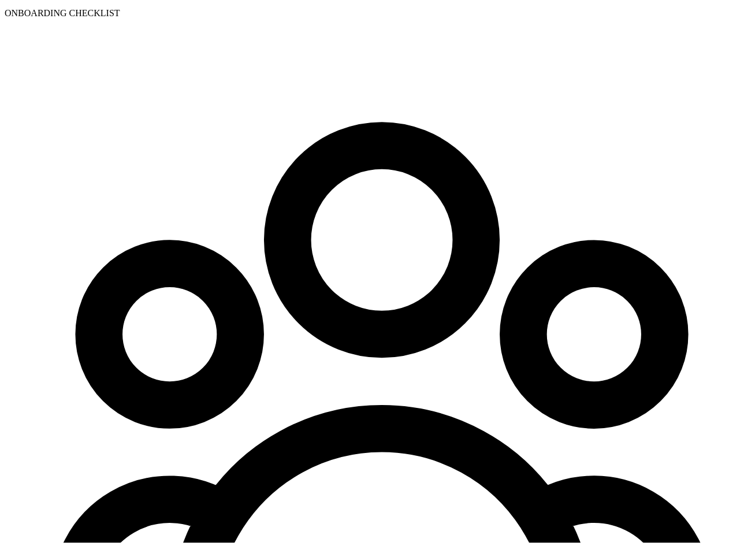
type input "branko+testbhautikmr11@blinkpayroll.com"
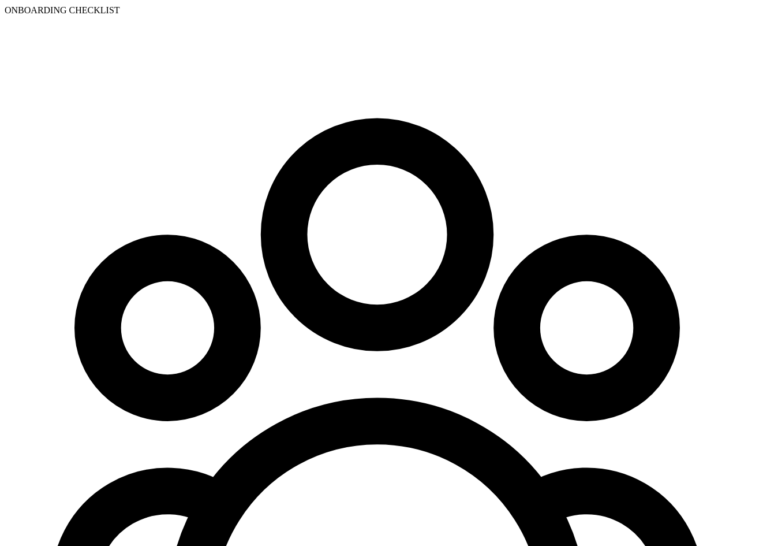
type input "08/01/2025"
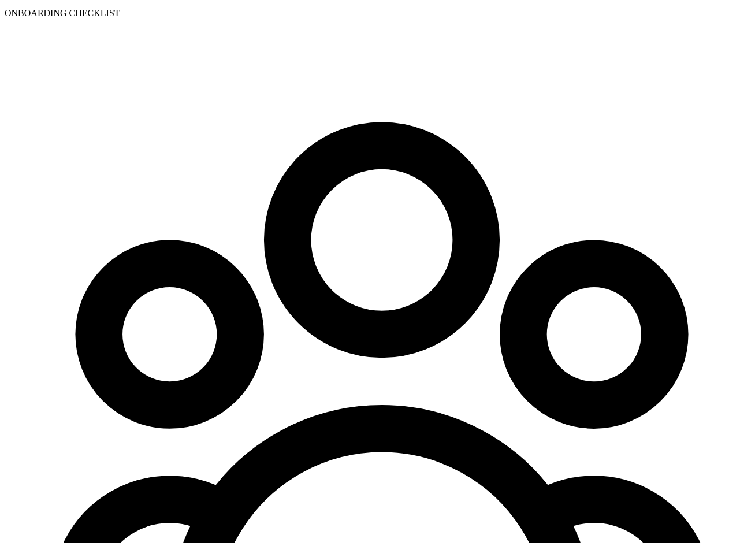
scroll to position [104, 0]
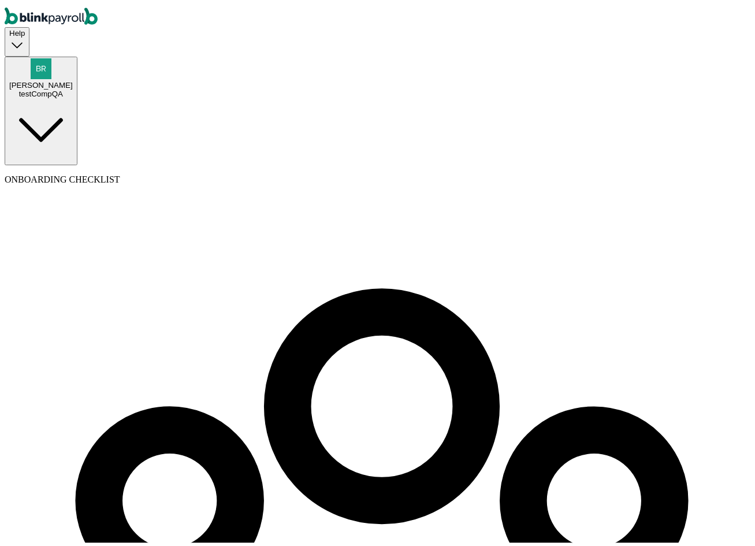
select select "contractor"
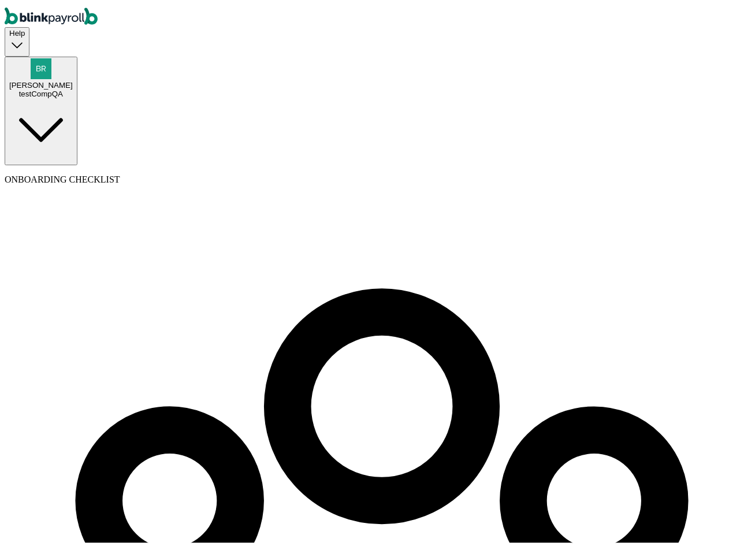
type input "jackkky"
type input "aaa"
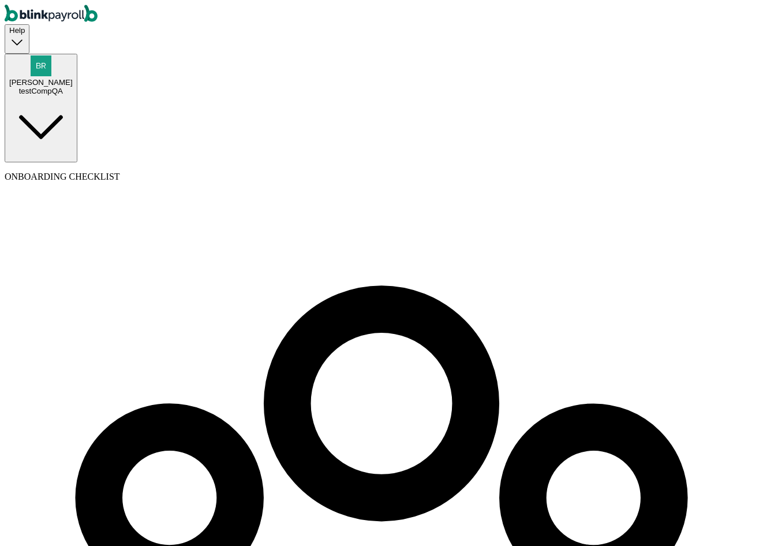
scroll to position [111, 0]
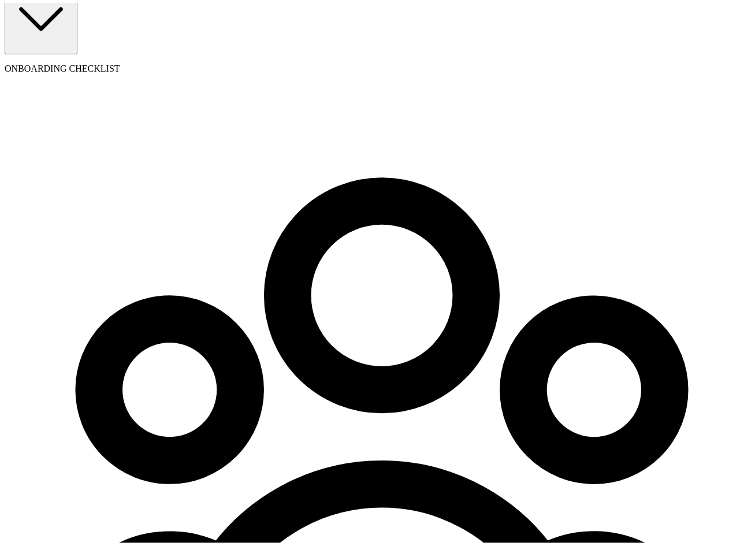
type input "08/03/1989"
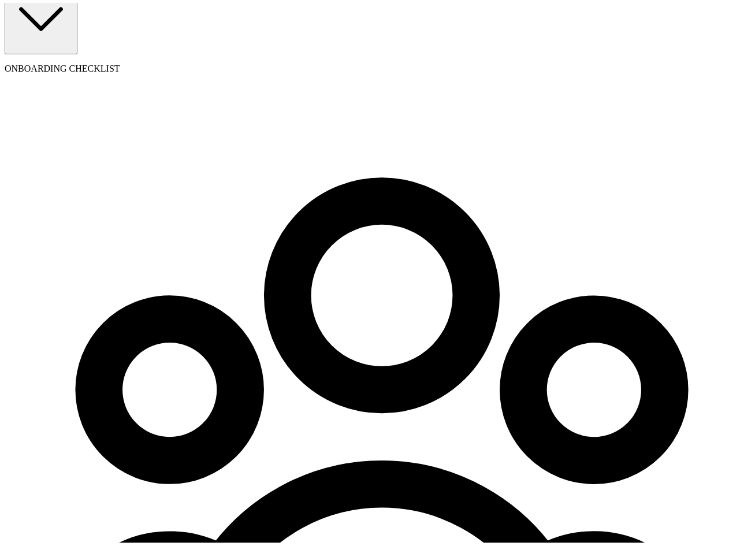
type input "branko+test1111xvvg@blinkpayroll.com"
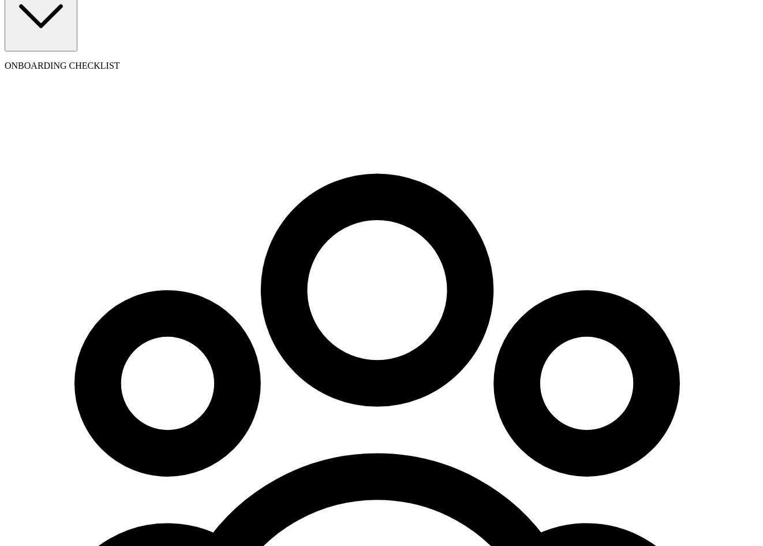
type input "[DATE]"
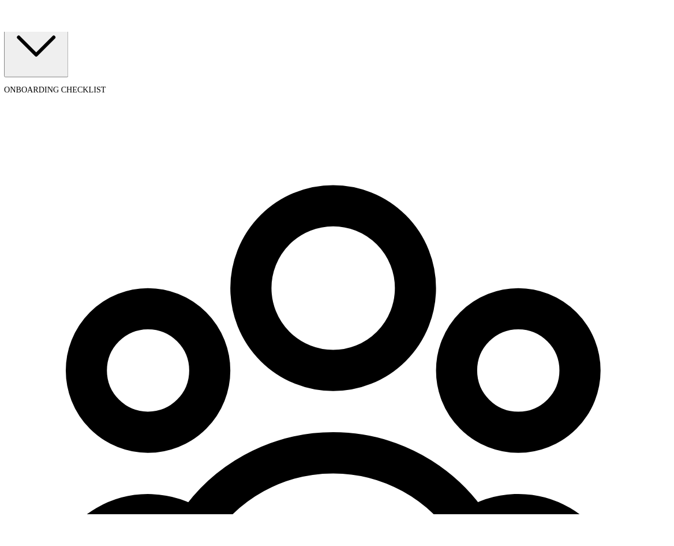
scroll to position [0, 0]
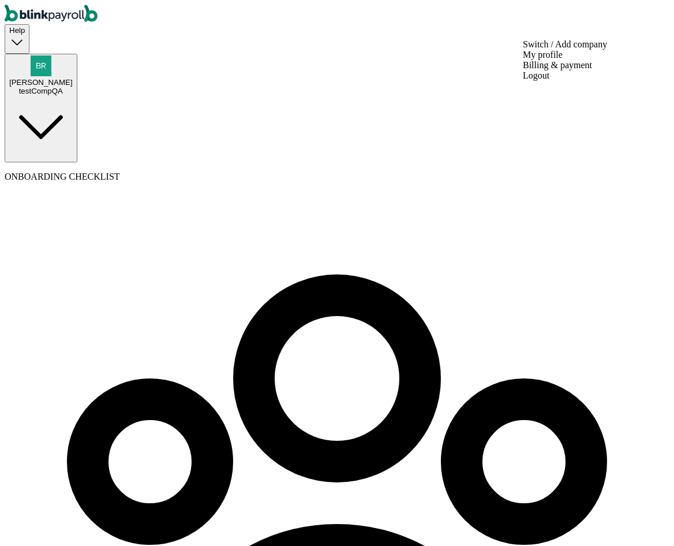
click at [77, 54] on button "jerry tester testCompQA" at bounding box center [41, 108] width 73 height 109
copy span "branko+testjerry123@blinkpayroll.com"
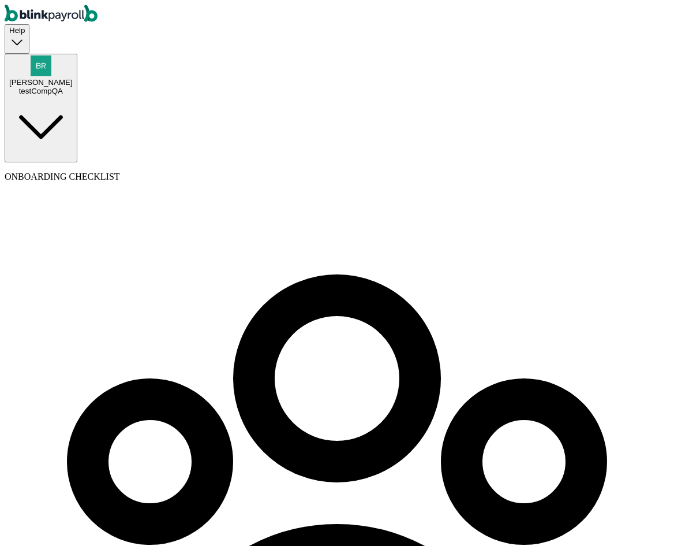
click at [450, 7] on div "Help jerry tester testCompQA" at bounding box center [337, 84] width 665 height 158
click at [73, 78] on span "[PERSON_NAME]" at bounding box center [41, 82] width 64 height 9
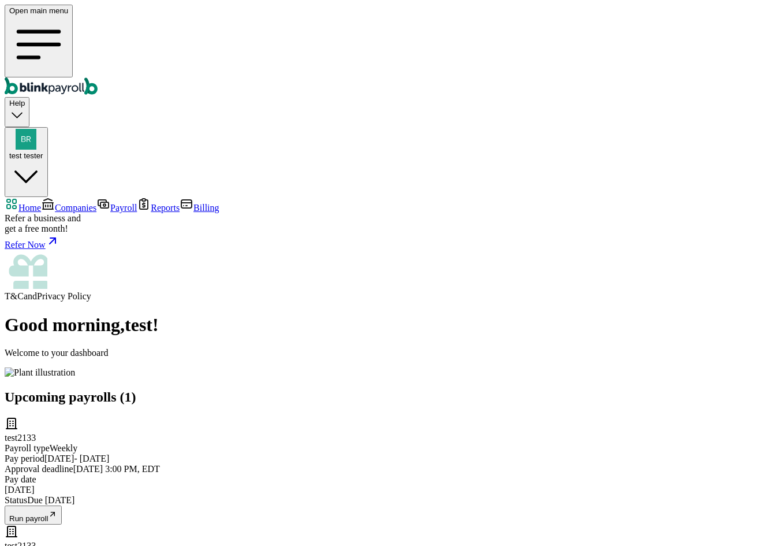
click at [80, 203] on span "Companies" at bounding box center [76, 208] width 42 height 10
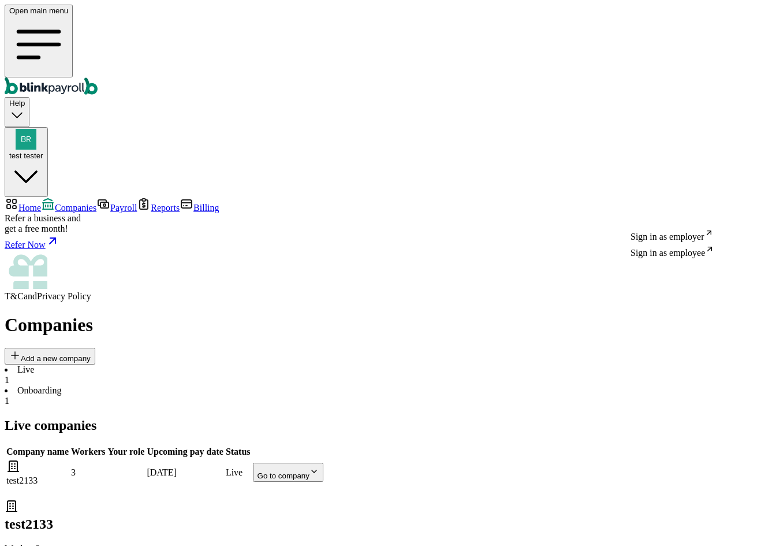
click at [674, 206] on body "Open main menu Help test tester Home Companies Payroll Reports Billing Refer a …" at bounding box center [388, 313] width 767 height 616
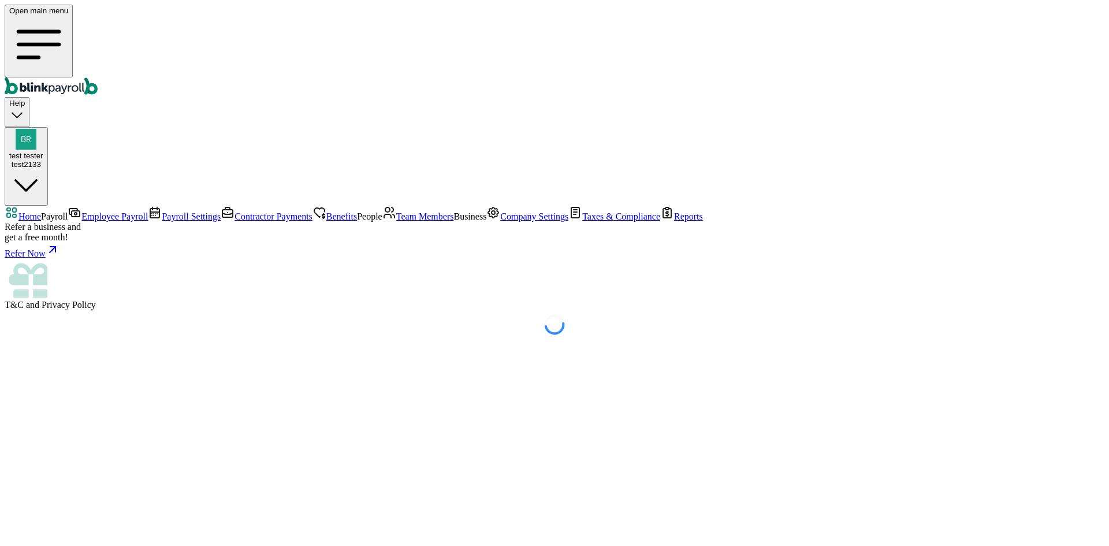
click at [396, 221] on span "Team Members" at bounding box center [425, 216] width 58 height 10
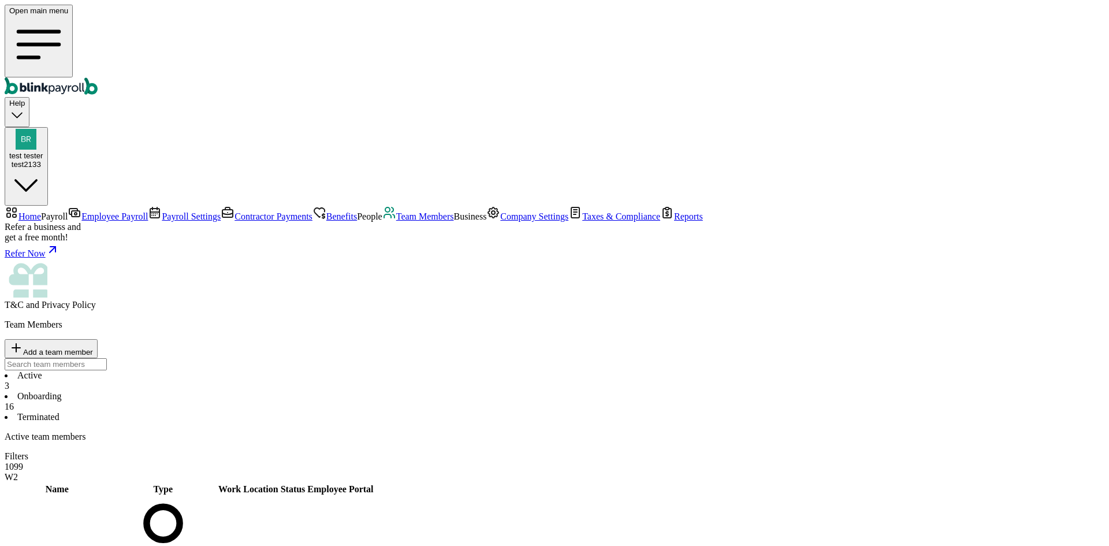
click at [93, 348] on span "Add a team member" at bounding box center [58, 352] width 70 height 9
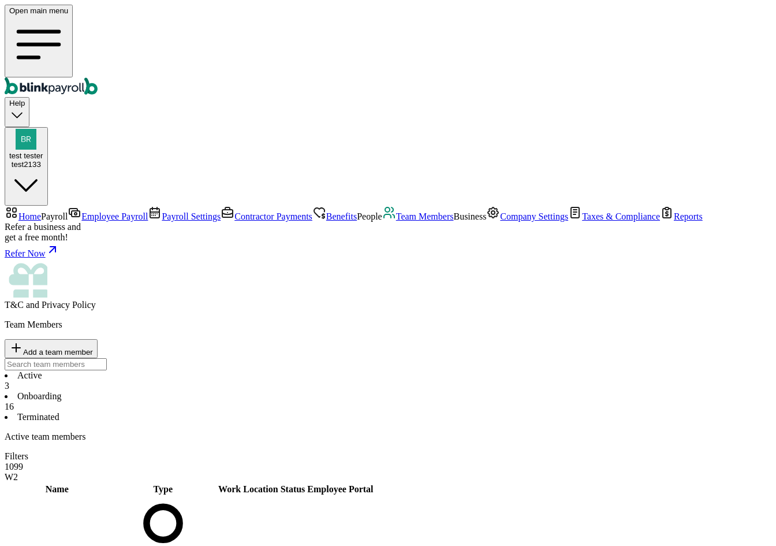
select select "contractor"
type input "test"
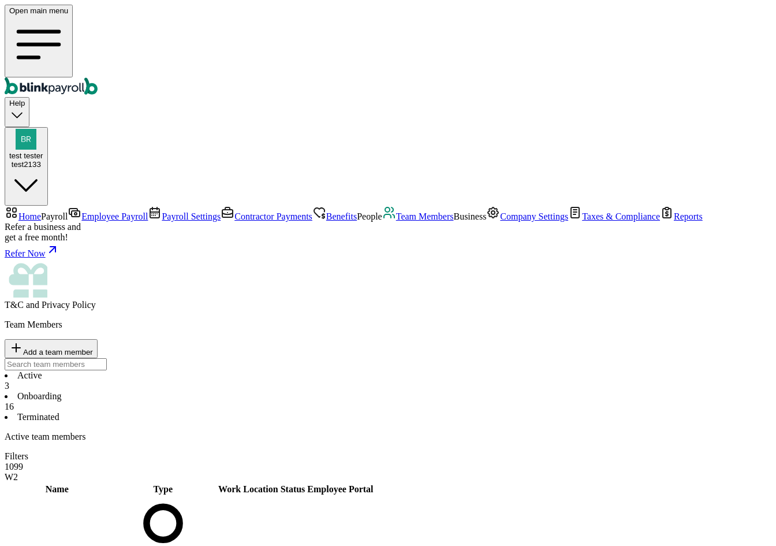
type input "4"
type input "aasdeww"
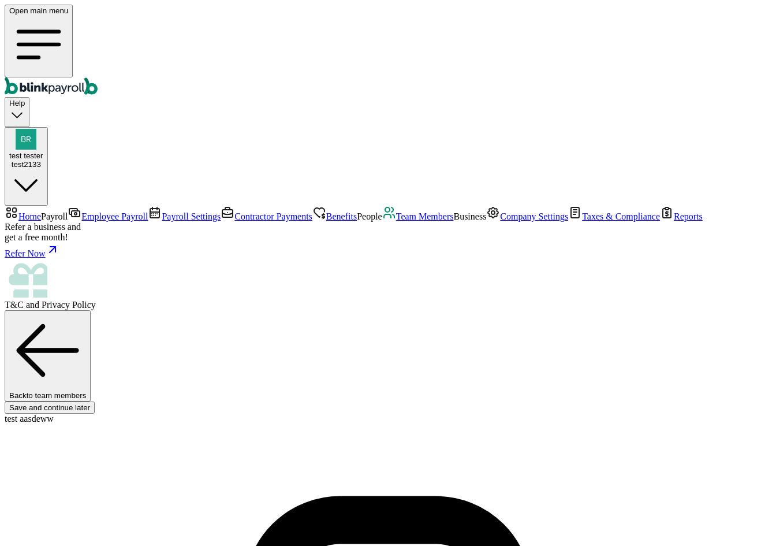
type input "test"
type input "aasdeww"
drag, startPoint x: 281, startPoint y: 167, endPoint x: 274, endPoint y: 166, distance: 7.5
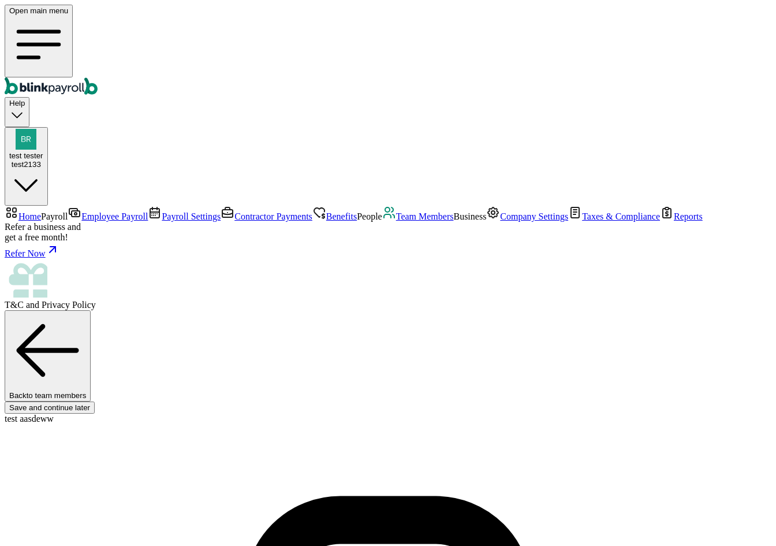
type input "08/09/1989"
type input "branko+test11test11z1@blinkpayroll.com"
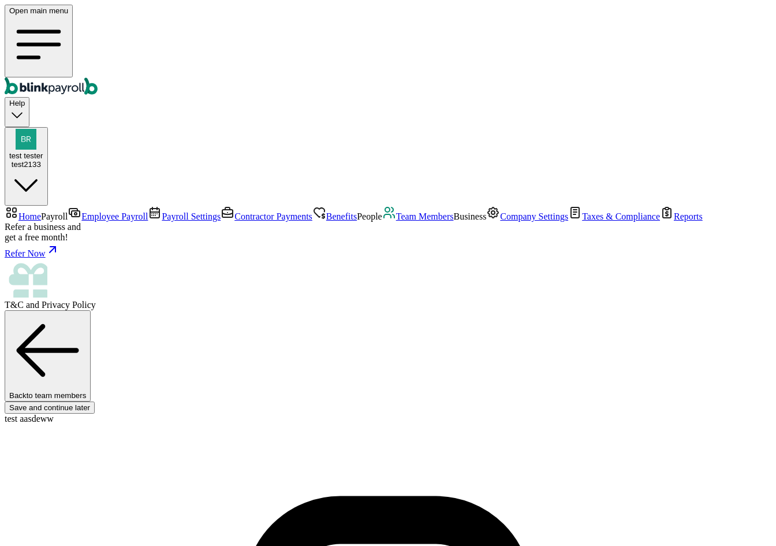
type input "08/01/2025"
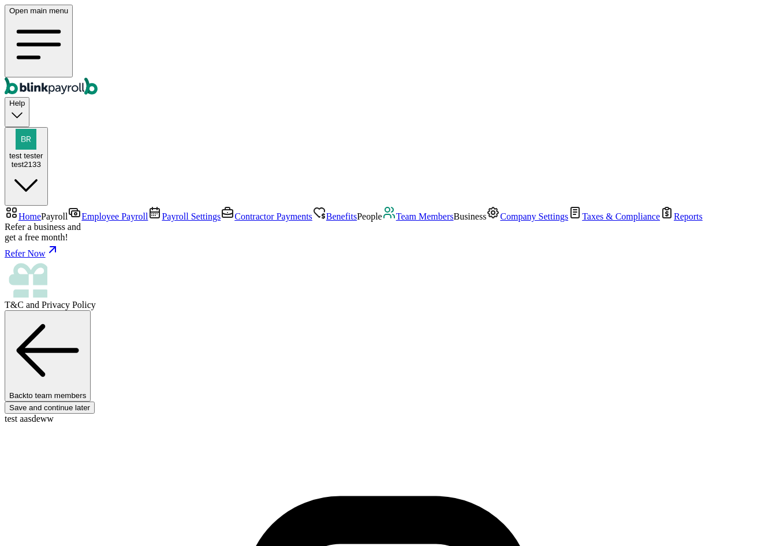
scroll to position [0, 0]
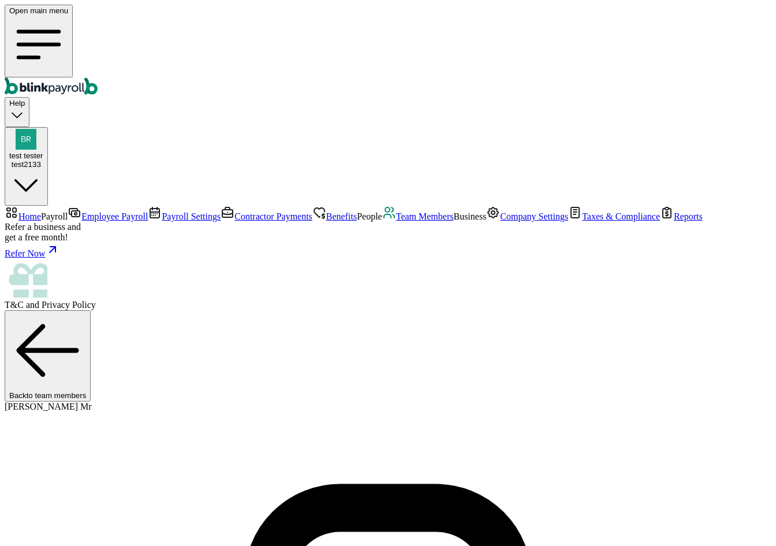
click at [396, 221] on span "Team Members" at bounding box center [425, 216] width 58 height 10
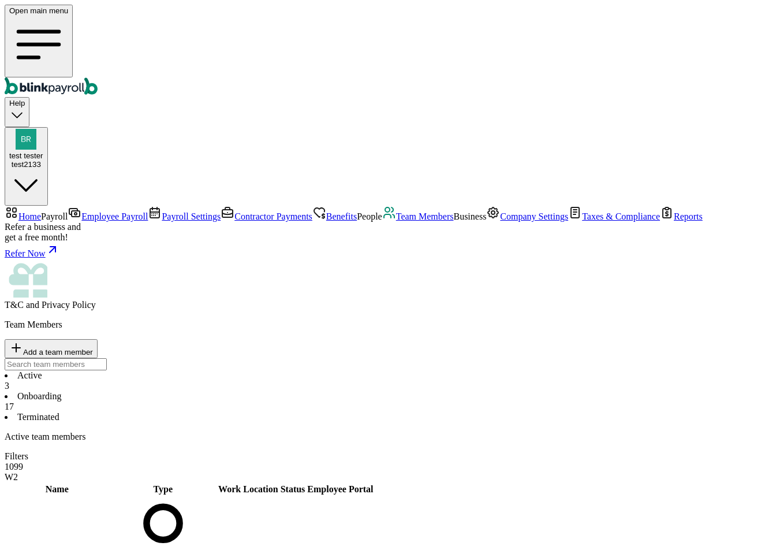
click at [274, 391] on li "Onboarding 17" at bounding box center [388, 401] width 767 height 21
click at [174, 370] on li "Active 3" at bounding box center [388, 380] width 767 height 21
click at [257, 391] on li "Onboarding 17" at bounding box center [388, 401] width 767 height 21
click at [43, 151] on div "test tester test2133" at bounding box center [26, 159] width 34 height 17
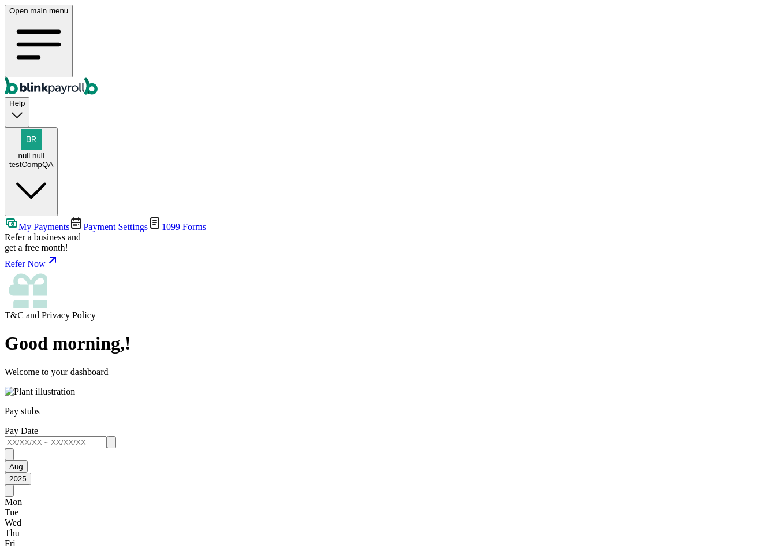
click at [83, 222] on span "Payment Settings" at bounding box center [115, 227] width 65 height 10
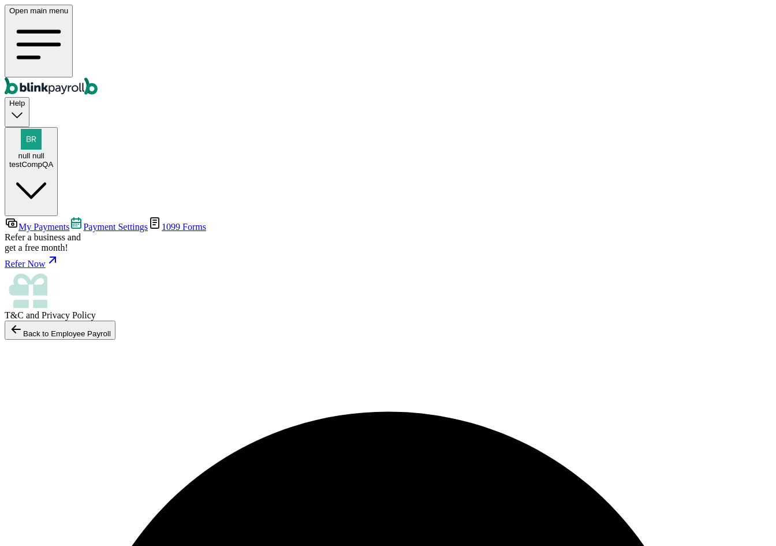
click at [69, 222] on span "My Payments" at bounding box center [43, 227] width 51 height 10
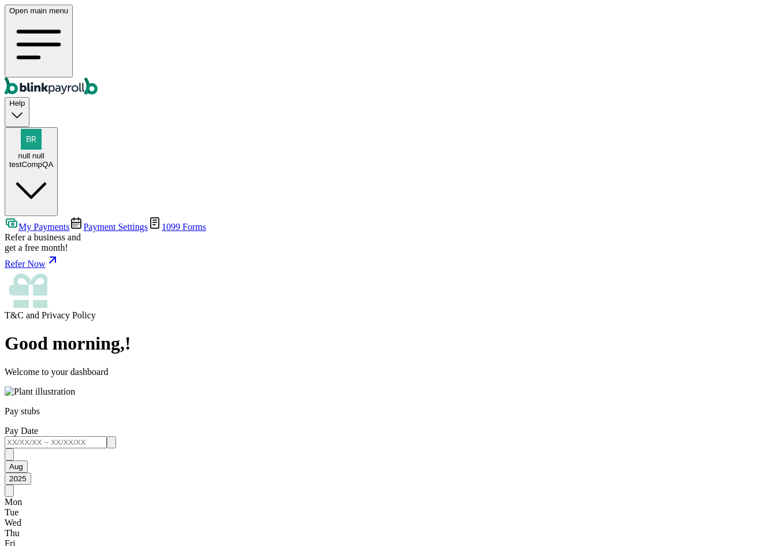
click at [83, 222] on span "Payment Settings" at bounding box center [115, 227] width 65 height 10
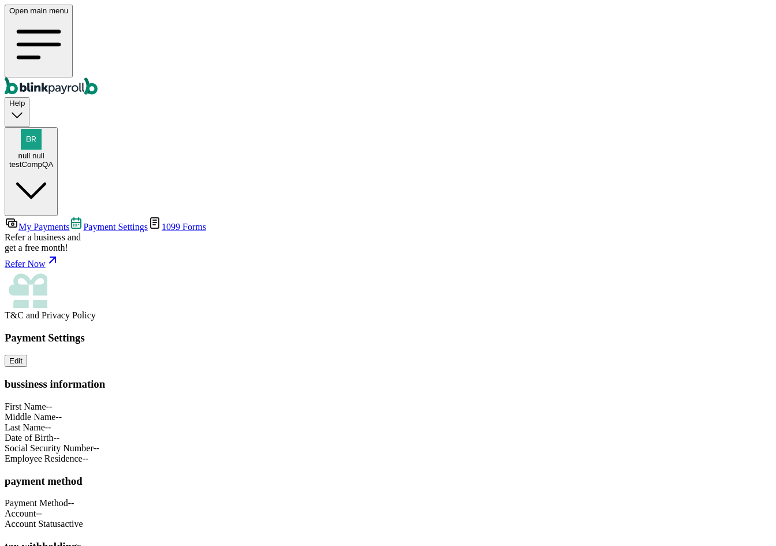
click at [83, 222] on span "Payment Settings" at bounding box center [115, 227] width 65 height 10
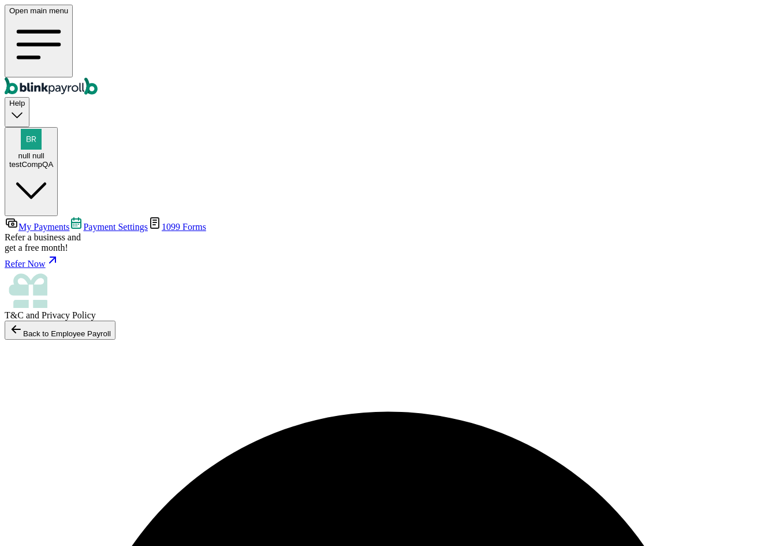
click at [69, 222] on span "My Payments" at bounding box center [43, 227] width 51 height 10
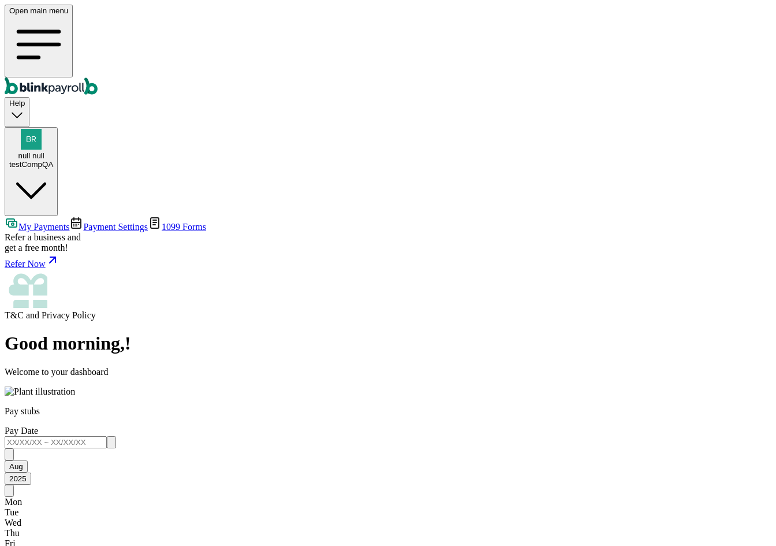
click at [83, 222] on span "Payment Settings" at bounding box center [115, 227] width 65 height 10
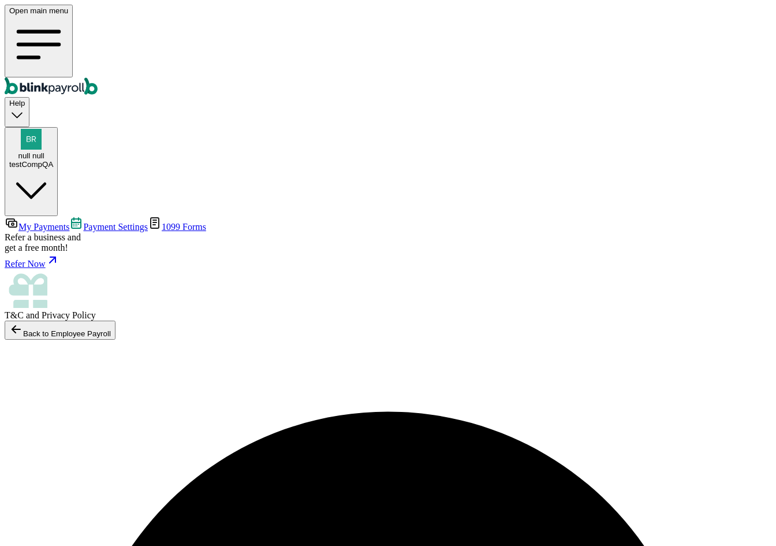
click at [69, 222] on span "My Payments" at bounding box center [43, 227] width 51 height 10
